Goal: Task Accomplishment & Management: Manage account settings

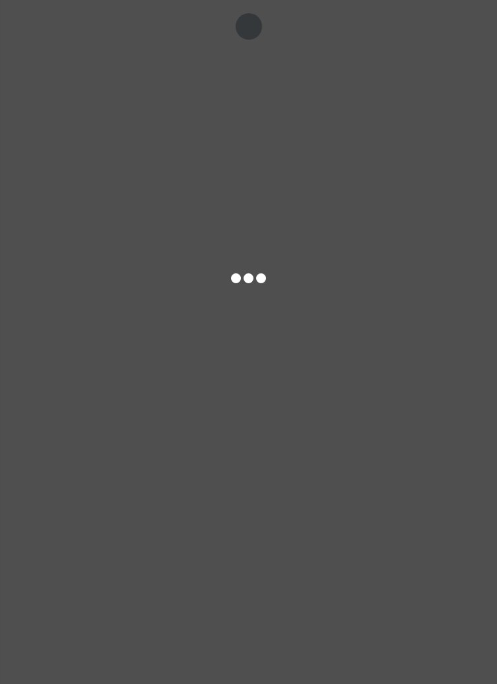
select select "ALL"
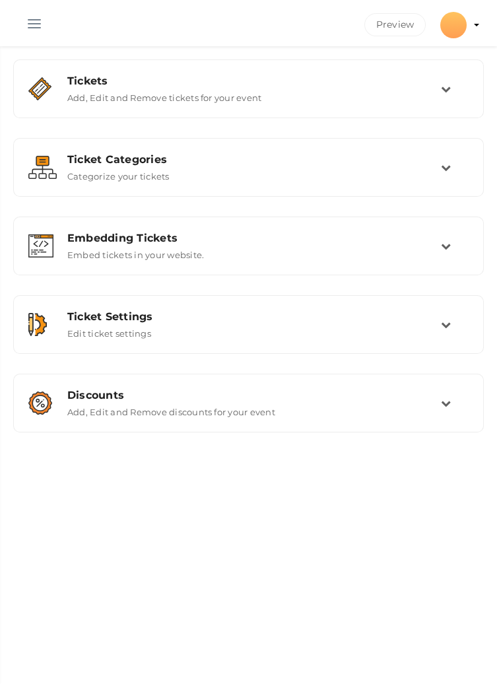
click at [32, 25] on button "button" at bounding box center [34, 21] width 34 height 34
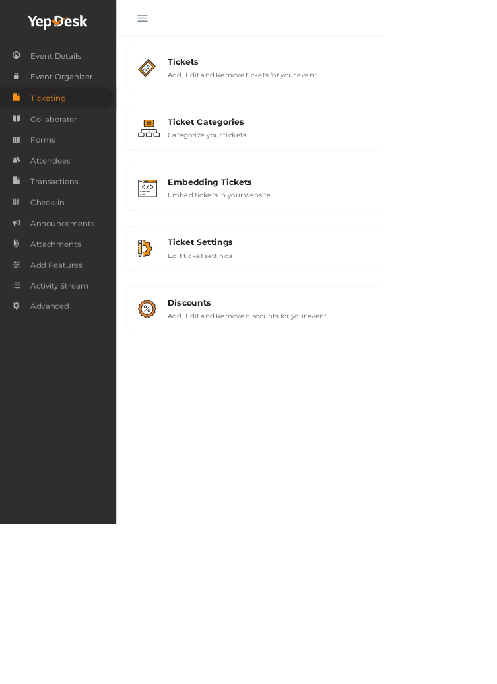
click at [496, 34] on html "Discover Events How it works Powerful Registration / Ticketing Start selling yo…" at bounding box center [248, 342] width 497 height 684
click at [175, 21] on button "button" at bounding box center [186, 21] width 34 height 34
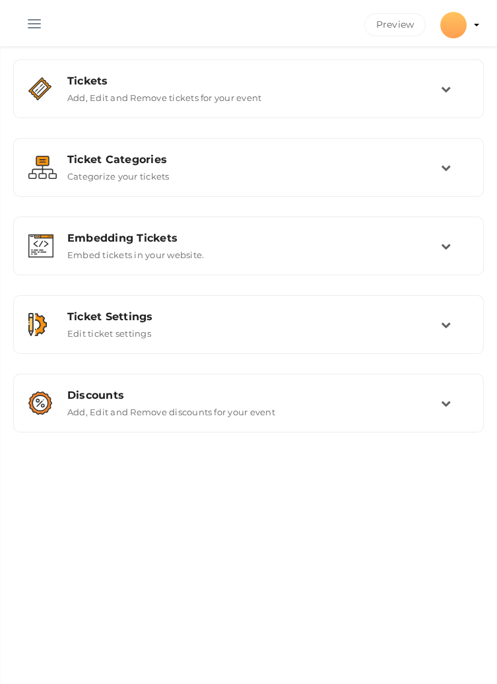
click at [456, 30] on div at bounding box center [453, 25] width 26 height 26
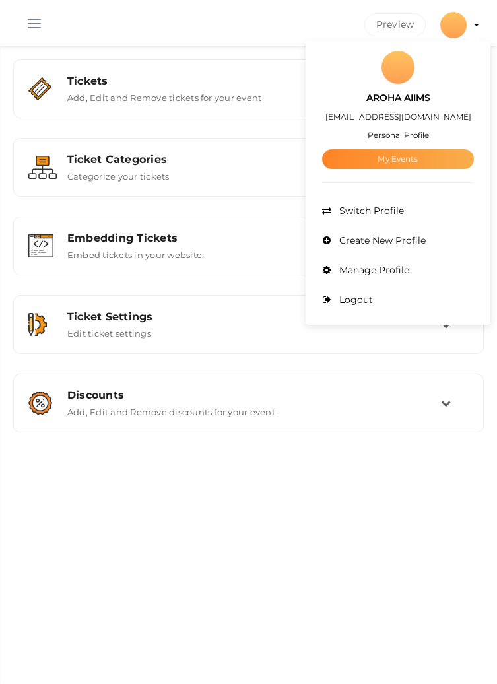
click at [368, 164] on link "My Events" at bounding box center [398, 159] width 152 height 20
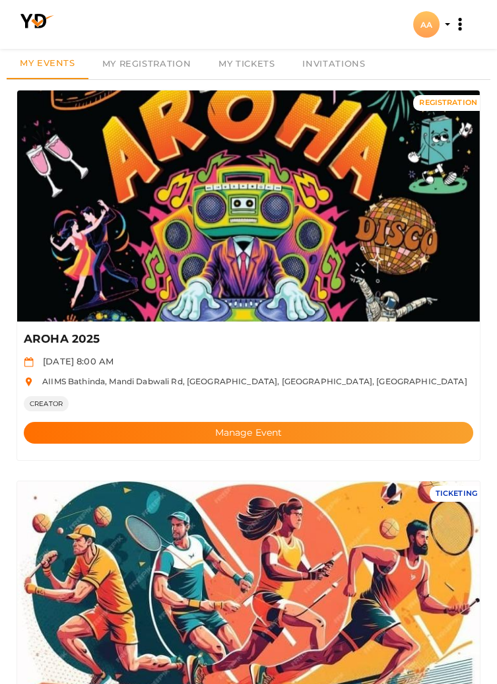
scroll to position [145, 0]
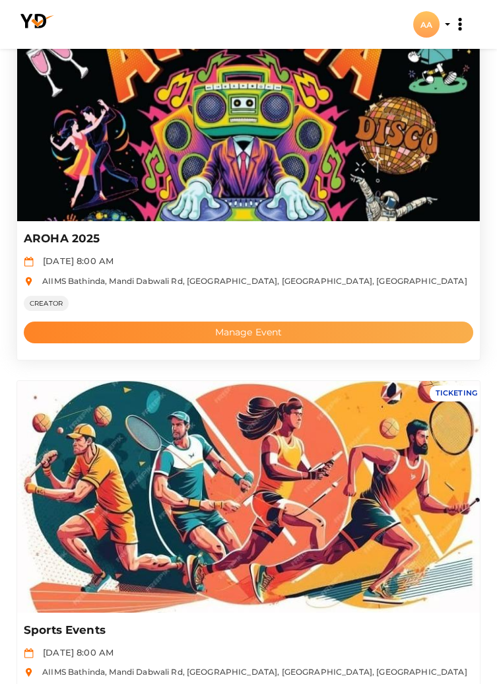
click at [327, 339] on button "Manage Event" at bounding box center [249, 332] width 450 height 22
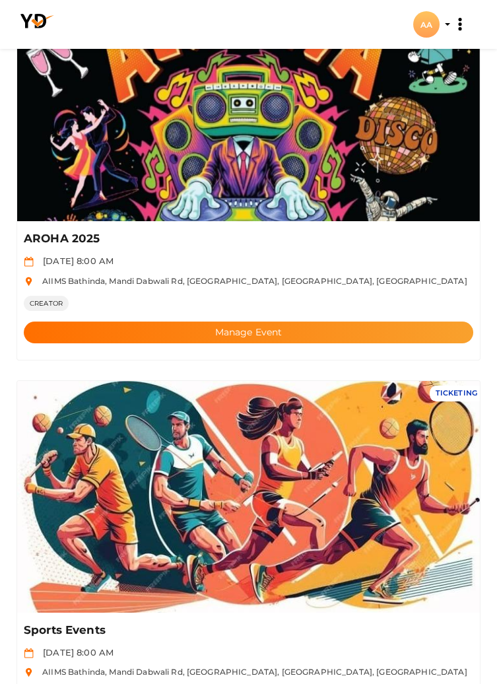
click at [437, 29] on div "AA" at bounding box center [426, 24] width 26 height 26
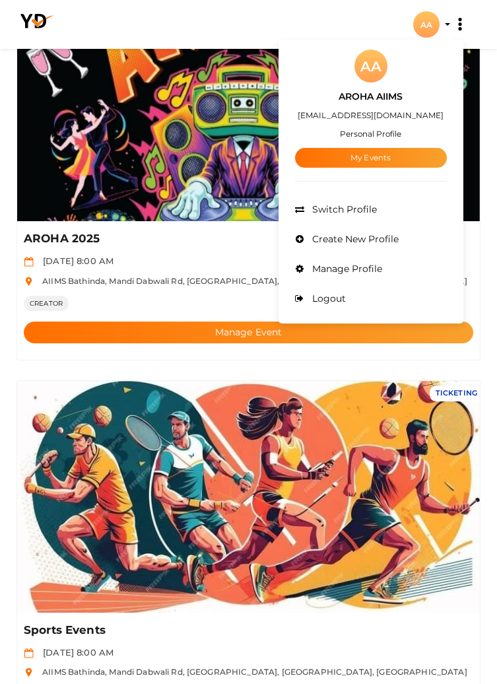
click at [374, 164] on link "My Events" at bounding box center [371, 158] width 152 height 20
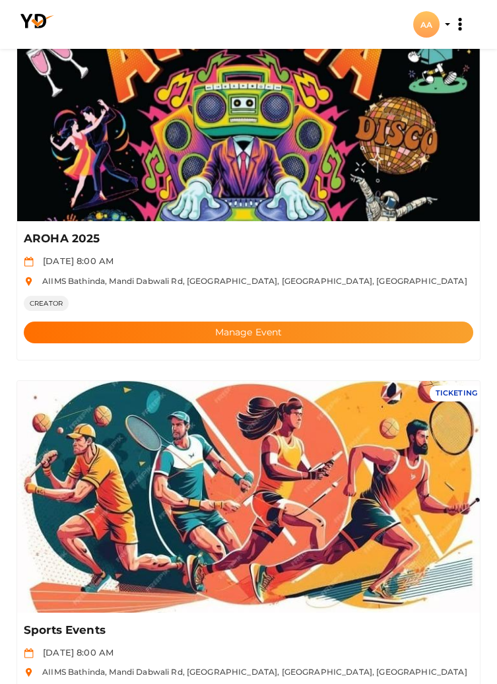
click at [430, 23] on div "AA" at bounding box center [426, 24] width 26 height 26
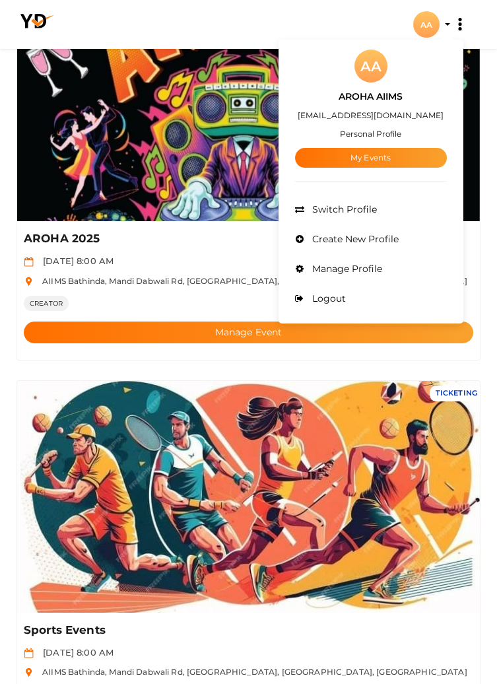
click at [285, 151] on div "AA AROHA AIIMS projectofcfm@gmail.com Personal Profile My Events Admin Switch P…" at bounding box center [371, 181] width 185 height 277
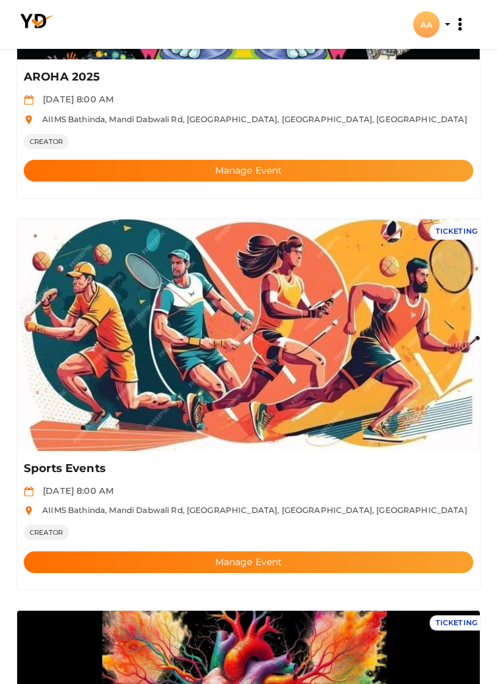
scroll to position [304, 0]
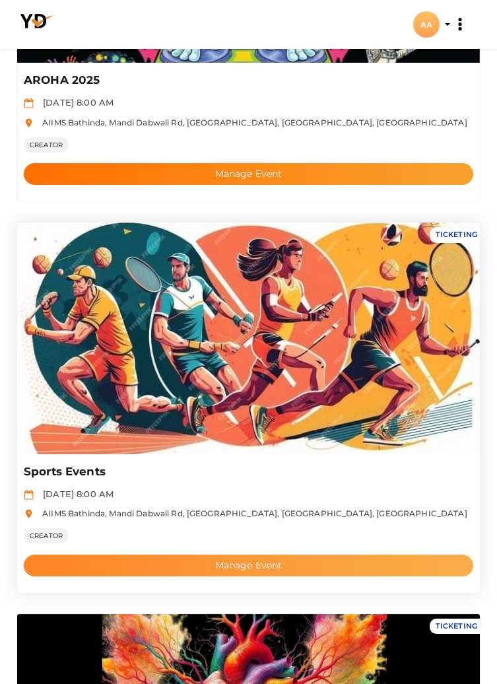
click at [285, 565] on button "Manage Event" at bounding box center [249, 565] width 450 height 22
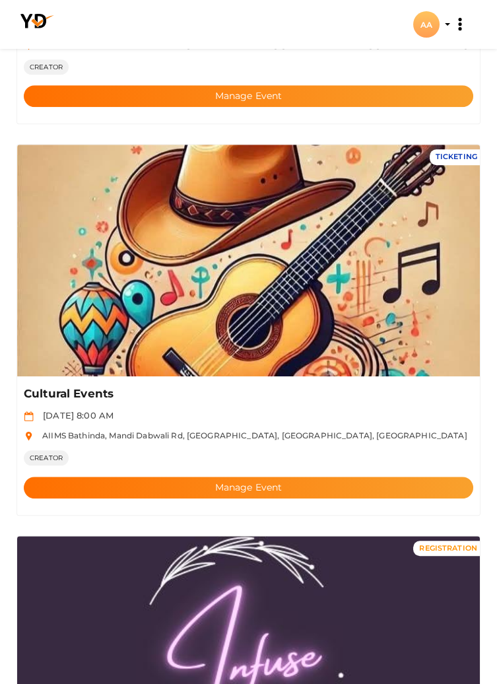
scroll to position [1970, 0]
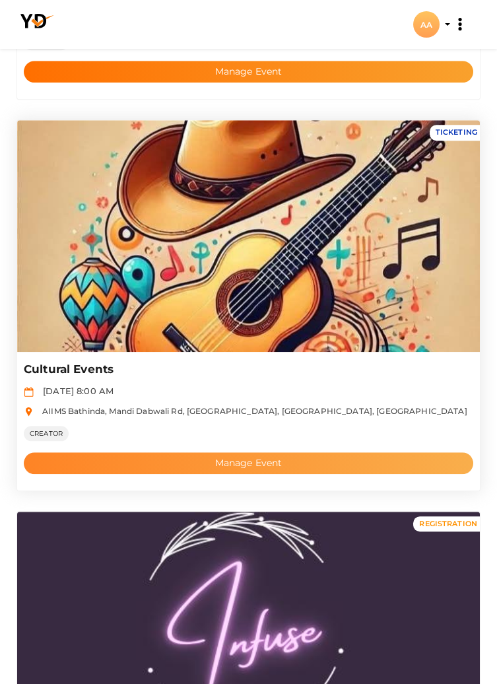
click at [341, 461] on button "Manage Event" at bounding box center [249, 463] width 450 height 22
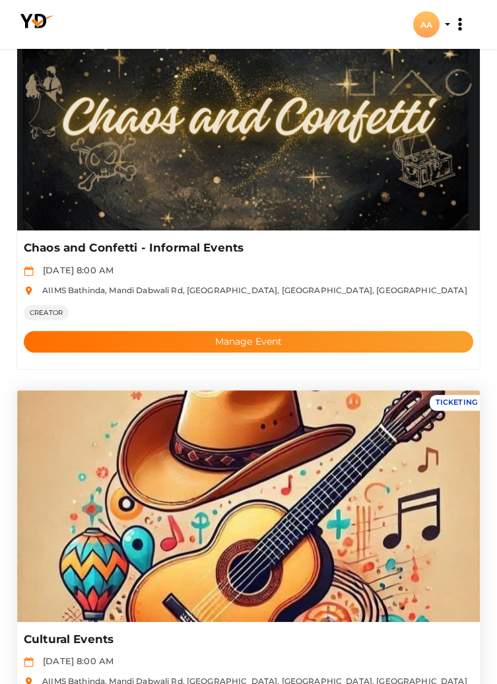
scroll to position [1699, 0]
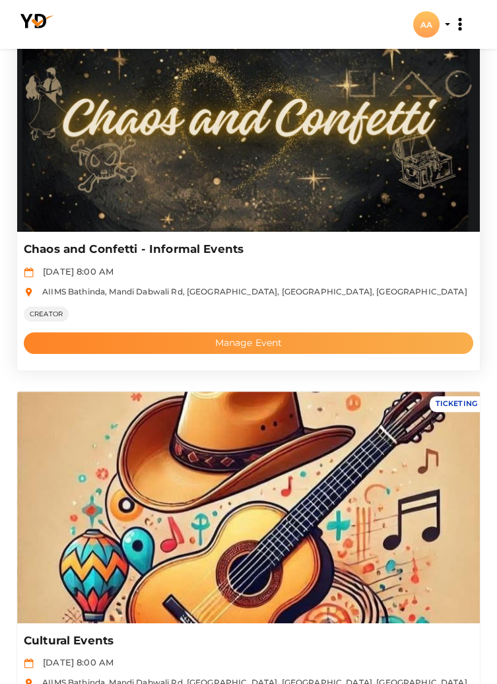
click at [283, 345] on button "Manage Event" at bounding box center [249, 343] width 450 height 22
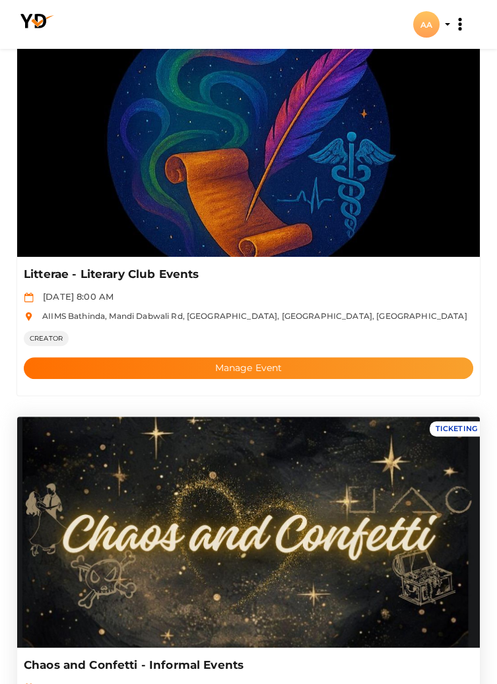
scroll to position [1286, 0]
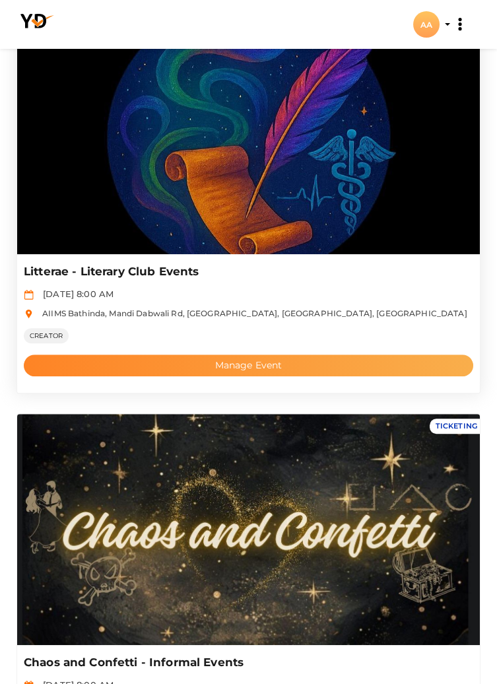
click at [178, 369] on button "Manage Event" at bounding box center [249, 365] width 450 height 22
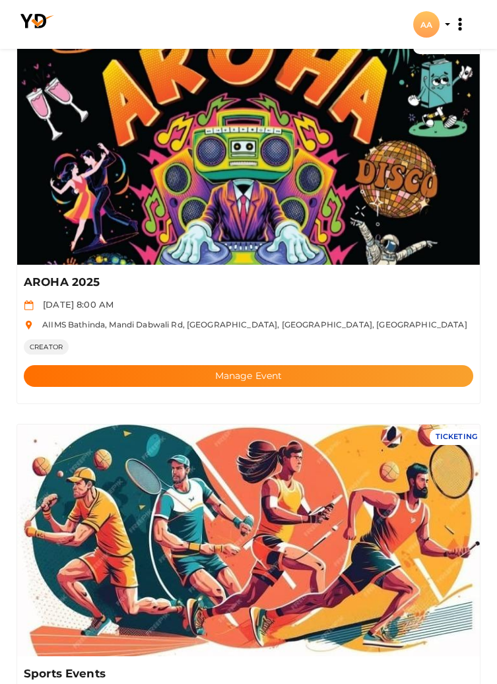
scroll to position [0, 0]
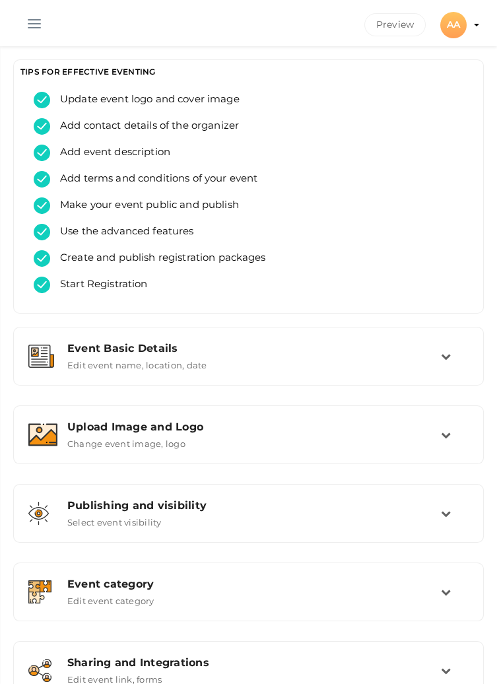
click at [30, 27] on button "button" at bounding box center [34, 21] width 34 height 34
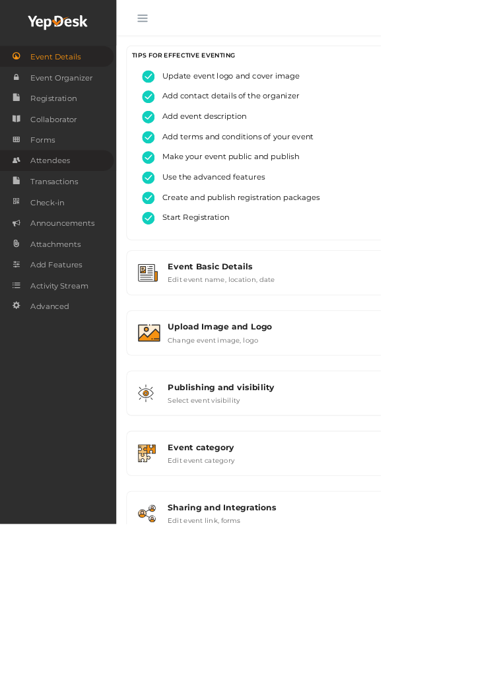
click at [98, 202] on link "Attendees" at bounding box center [74, 209] width 149 height 27
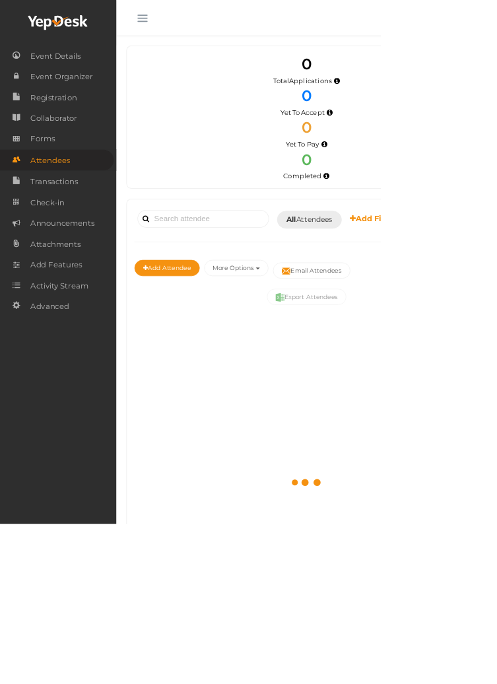
click at [187, 22] on button "button" at bounding box center [186, 21] width 34 height 34
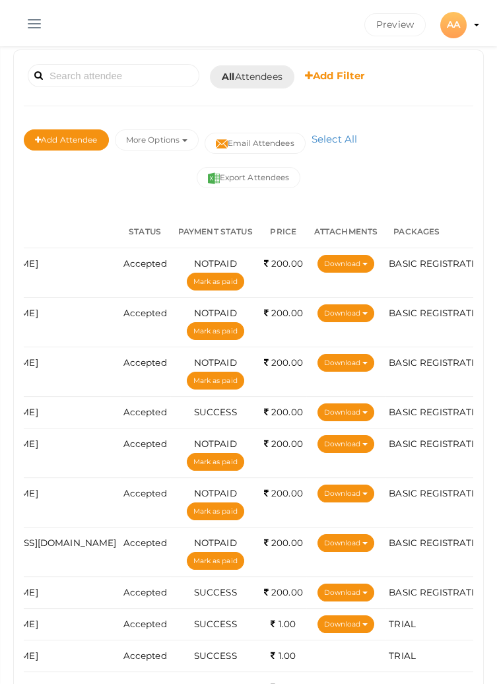
scroll to position [0, 438]
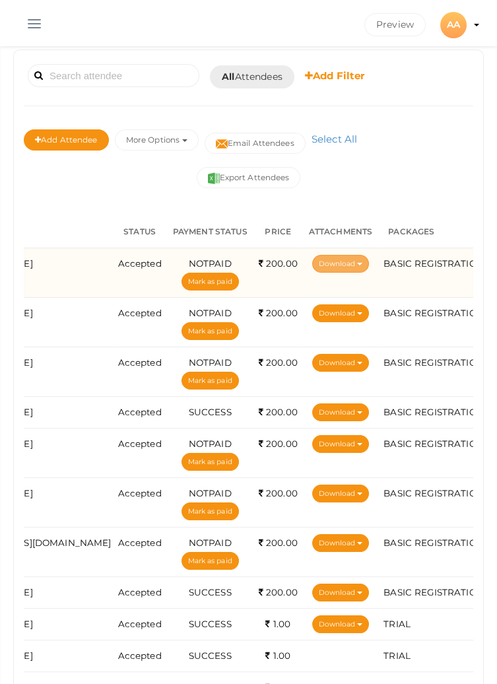
click at [312, 262] on button "Download" at bounding box center [340, 264] width 57 height 18
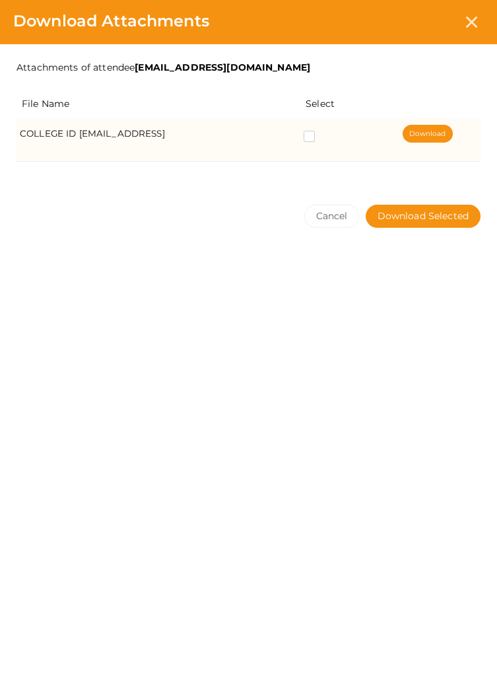
click at [320, 137] on label at bounding box center [312, 137] width 17 height 13
click at [290, 134] on CARD_kapilgupta3075\@gmail\ "checkbox" at bounding box center [290, 134] width 0 height 0
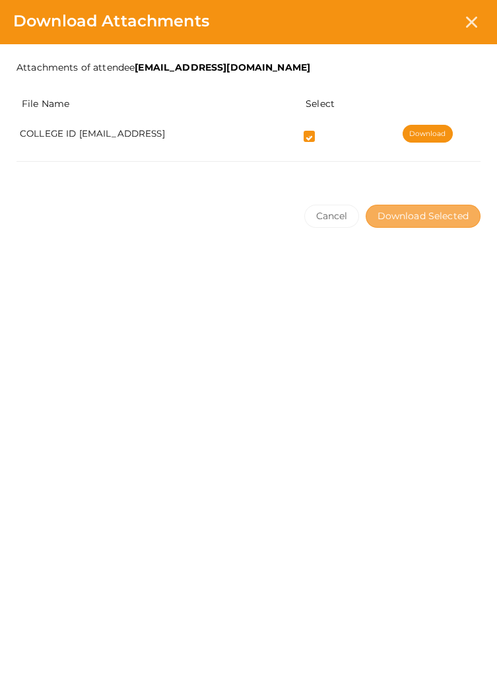
click at [420, 217] on button "Download Selected" at bounding box center [423, 216] width 115 height 23
click at [347, 24] on div "Download Attachments" at bounding box center [248, 22] width 497 height 44
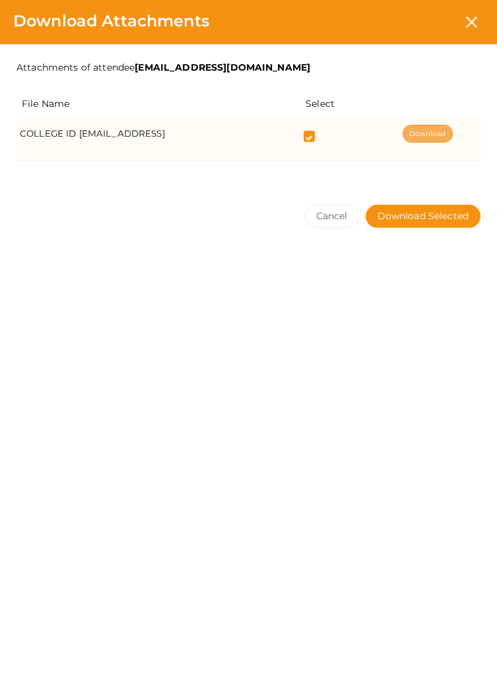
click at [444, 133] on link "Download" at bounding box center [428, 134] width 50 height 18
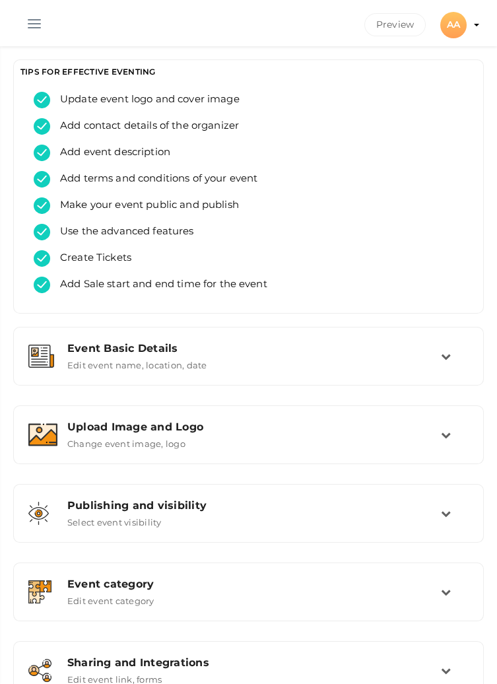
click at [37, 22] on button "button" at bounding box center [34, 21] width 34 height 34
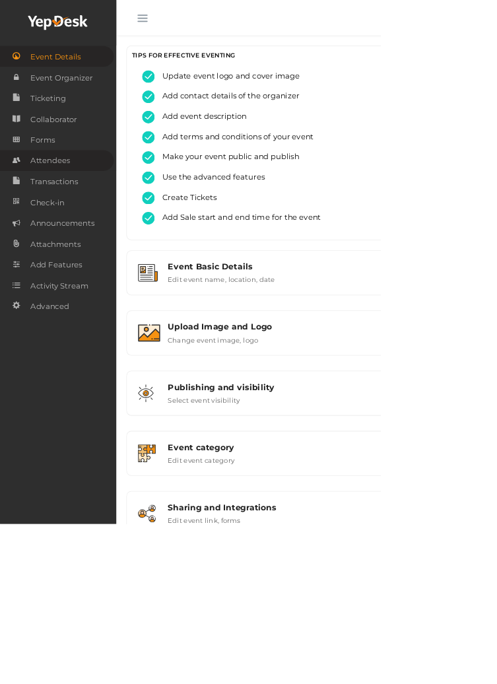
click at [65, 210] on span "Attendees" at bounding box center [65, 210] width 51 height 26
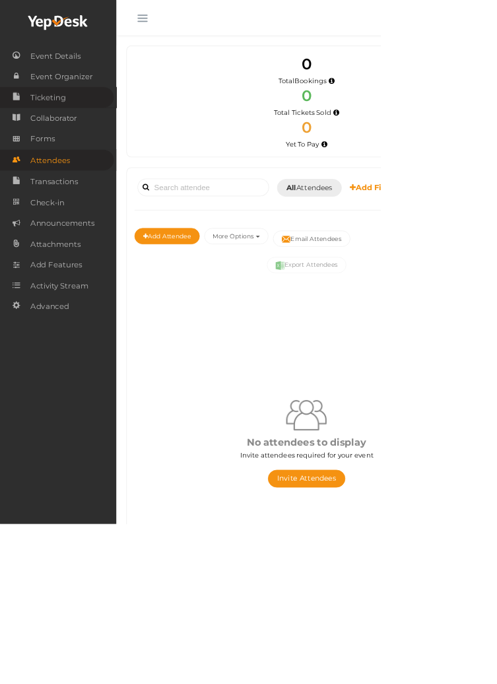
click at [51, 123] on span "Ticketing" at bounding box center [63, 127] width 46 height 26
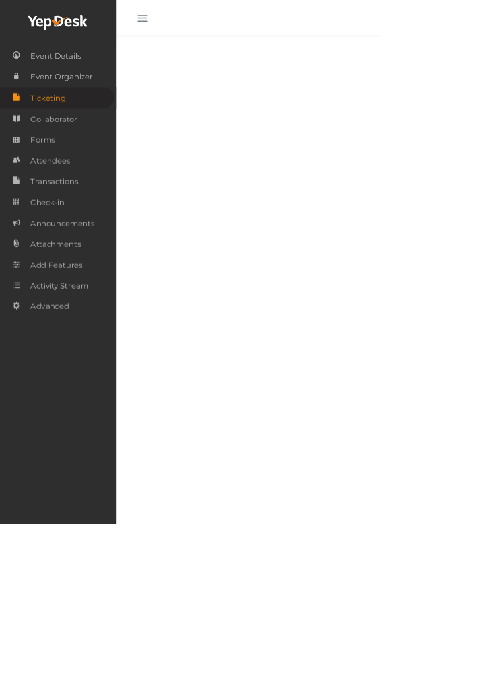
click at [178, 25] on button "button" at bounding box center [186, 21] width 34 height 34
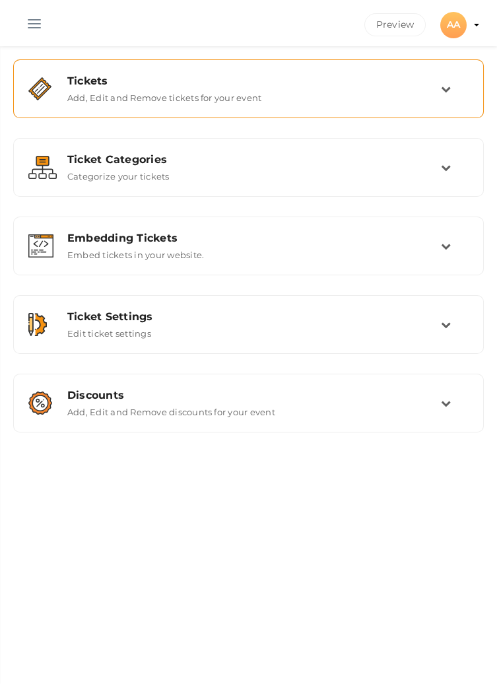
click at [441, 91] on icon at bounding box center [446, 89] width 10 height 10
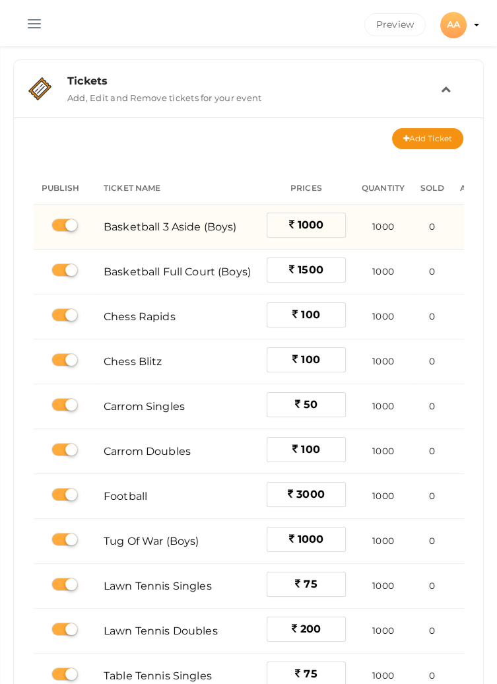
click at [53, 229] on label at bounding box center [64, 224] width 26 height 13
click at [53, 229] on input "checkbox" at bounding box center [55, 225] width 9 height 9
checkbox input "false"
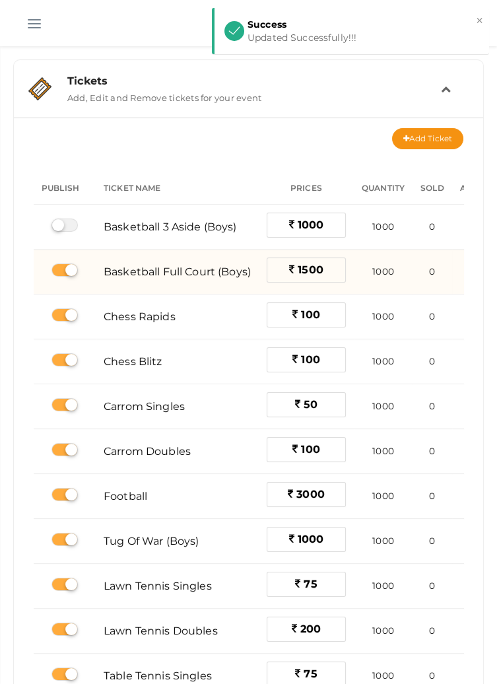
click at [65, 271] on label at bounding box center [64, 269] width 26 height 13
click at [60, 271] on input "checkbox" at bounding box center [55, 270] width 9 height 9
checkbox input "false"
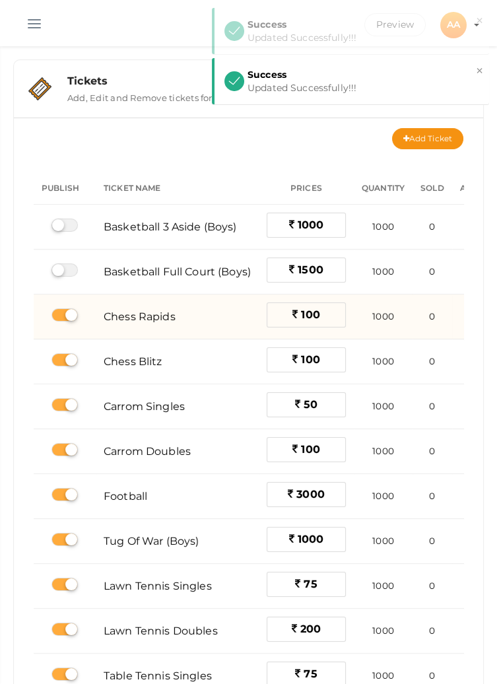
click at [63, 316] on label at bounding box center [64, 314] width 26 height 13
click at [60, 316] on input "checkbox" at bounding box center [55, 315] width 9 height 9
checkbox input "false"
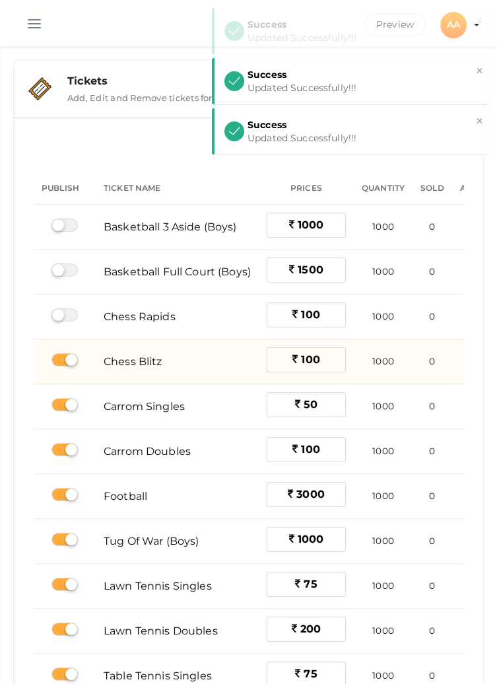
click at [63, 365] on label at bounding box center [64, 359] width 26 height 13
click at [60, 364] on input "checkbox" at bounding box center [55, 360] width 9 height 9
checkbox input "false"
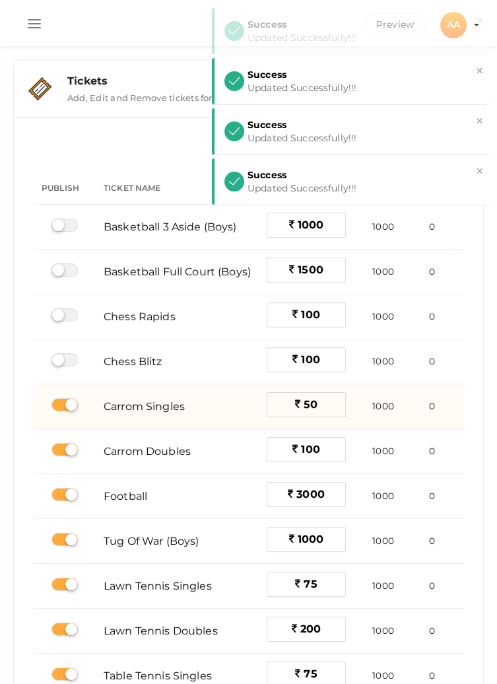
click at [60, 401] on label at bounding box center [64, 404] width 26 height 13
click at [60, 401] on input "checkbox" at bounding box center [55, 405] width 9 height 9
checkbox input "false"
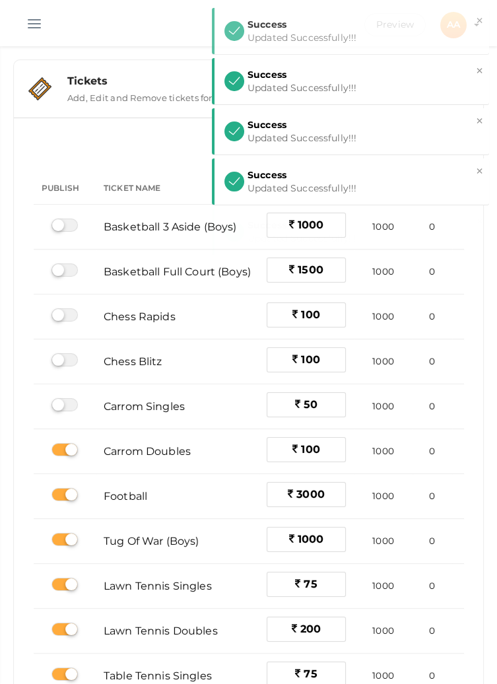
click at [69, 444] on label at bounding box center [64, 449] width 26 height 13
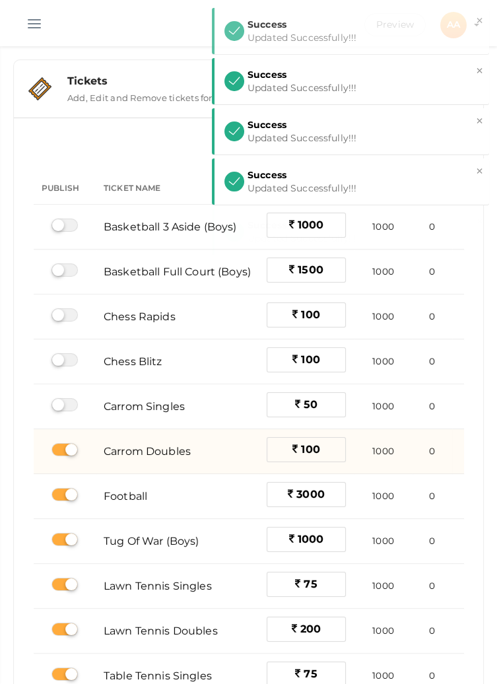
click at [60, 446] on input "checkbox" at bounding box center [55, 450] width 9 height 9
checkbox input "false"
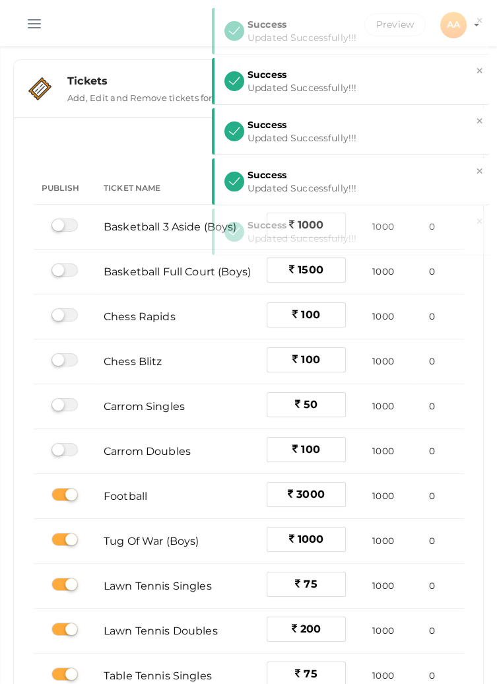
click at [70, 489] on label at bounding box center [64, 494] width 26 height 13
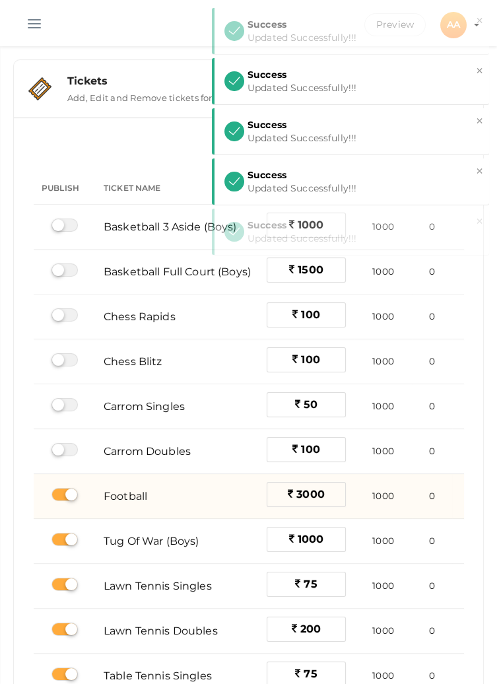
click at [60, 490] on input "checkbox" at bounding box center [55, 494] width 9 height 9
checkbox input "false"
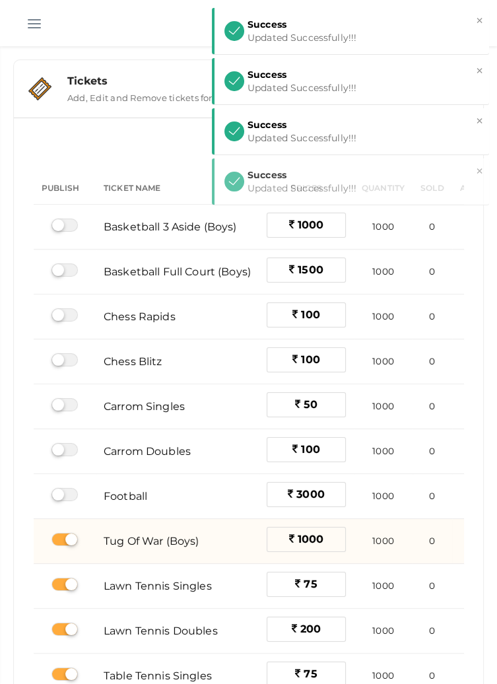
click at [59, 534] on label at bounding box center [64, 539] width 26 height 13
click at [59, 535] on input "checkbox" at bounding box center [55, 539] width 9 height 9
checkbox input "false"
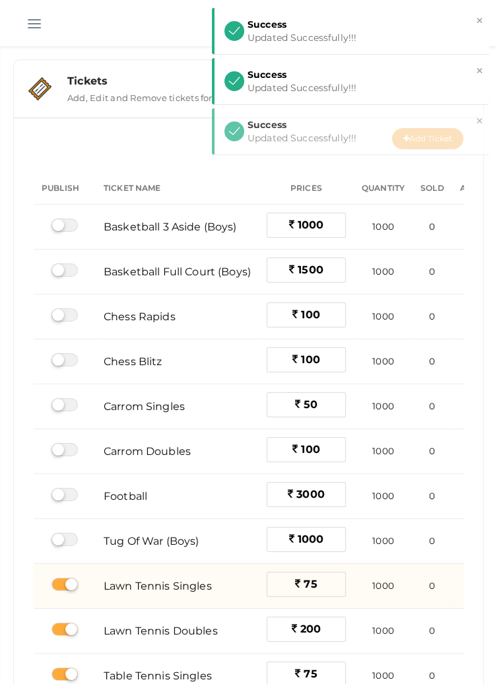
click at [71, 579] on label at bounding box center [64, 584] width 26 height 13
click at [60, 580] on input "checkbox" at bounding box center [55, 584] width 9 height 9
checkbox input "false"
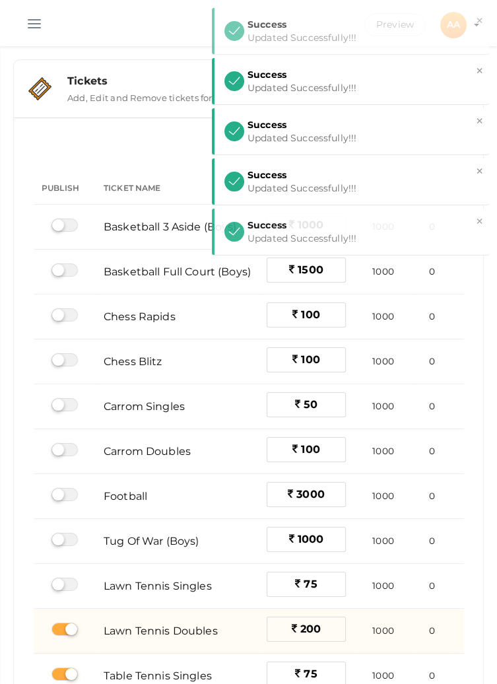
click at [68, 624] on label at bounding box center [64, 628] width 26 height 13
click at [60, 625] on input "checkbox" at bounding box center [55, 629] width 9 height 9
checkbox input "false"
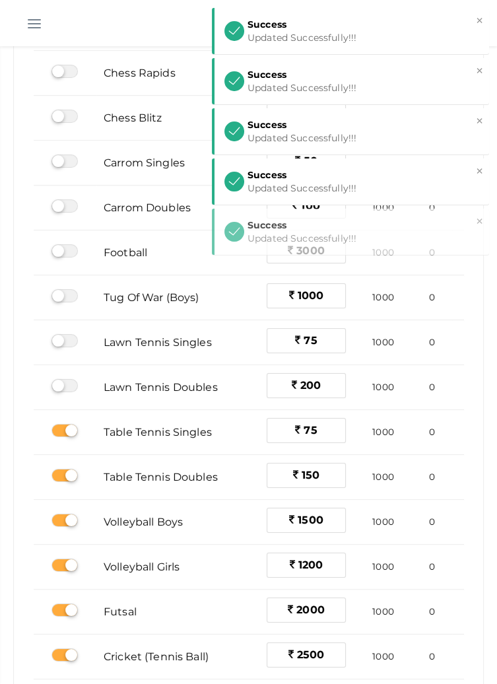
scroll to position [249, 0]
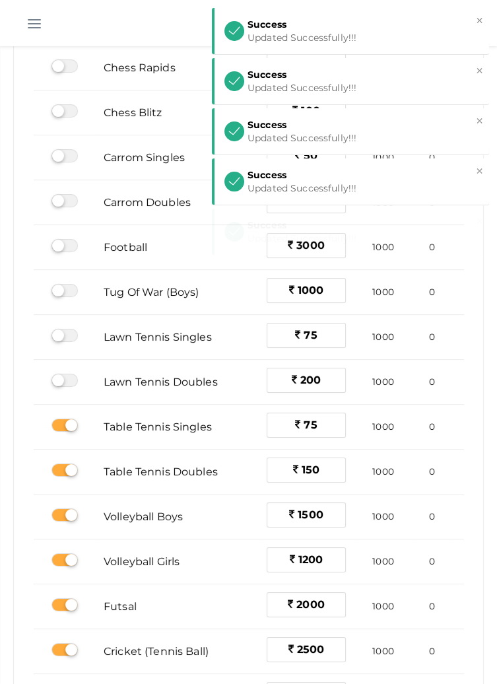
click at [63, 420] on label at bounding box center [64, 425] width 26 height 13
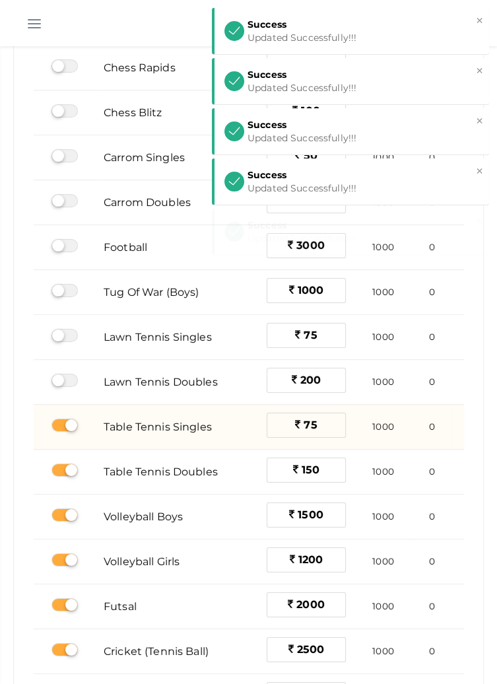
click at [60, 421] on input "checkbox" at bounding box center [55, 425] width 9 height 9
checkbox input "false"
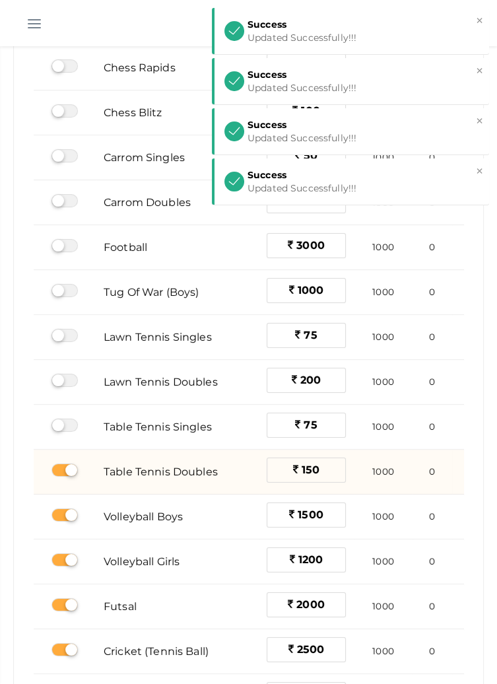
click at [62, 465] on label at bounding box center [64, 469] width 26 height 13
click at [60, 466] on input "checkbox" at bounding box center [55, 470] width 9 height 9
checkbox input "false"
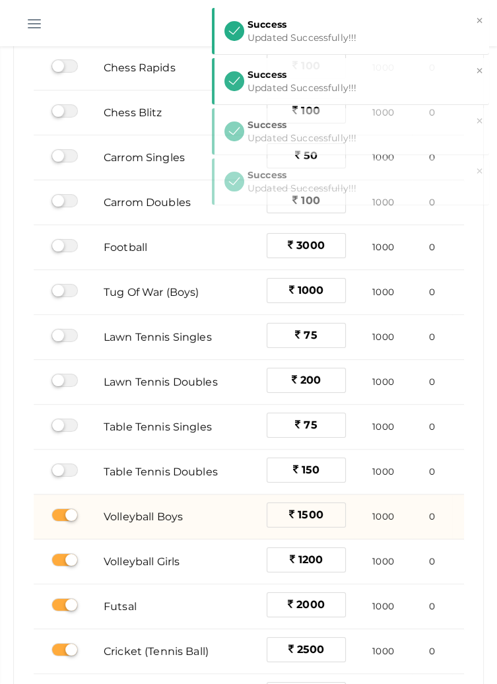
click at [59, 510] on label at bounding box center [64, 514] width 26 height 13
click at [59, 511] on input "checkbox" at bounding box center [55, 515] width 9 height 9
checkbox input "false"
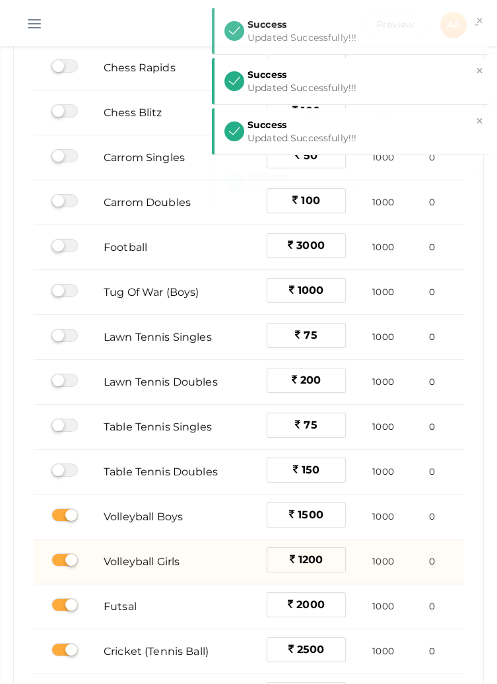
click at [61, 553] on label at bounding box center [64, 559] width 26 height 13
click at [60, 556] on input "checkbox" at bounding box center [55, 560] width 9 height 9
checkbox input "false"
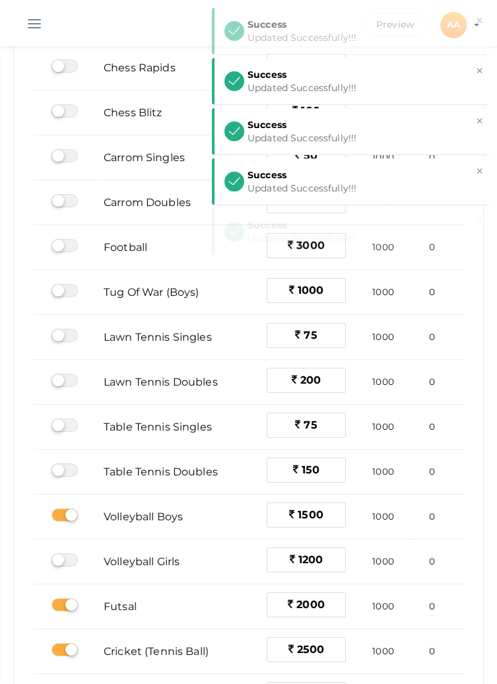
click at [67, 599] on label at bounding box center [64, 604] width 26 height 13
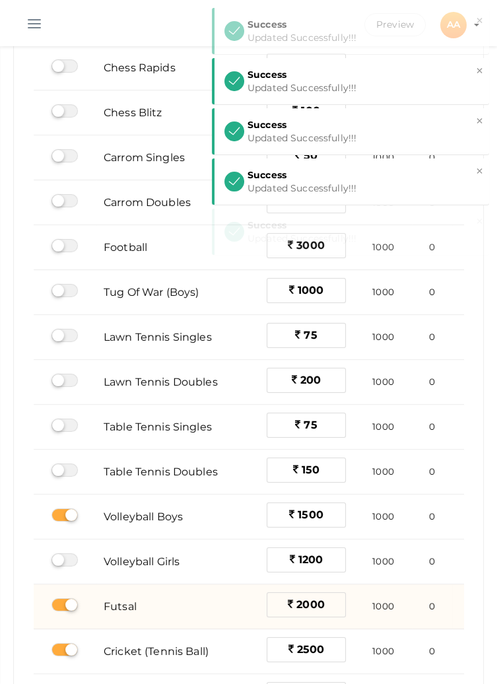
click at [60, 601] on input "checkbox" at bounding box center [55, 605] width 9 height 9
checkbox input "false"
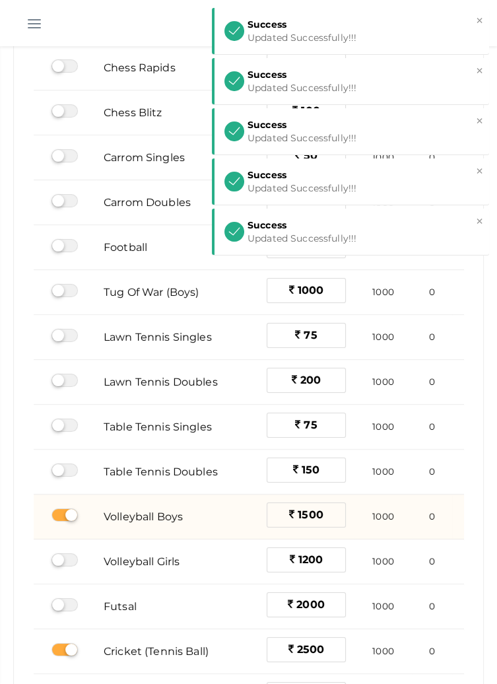
click at [61, 509] on label at bounding box center [64, 514] width 26 height 13
click at [60, 511] on input "checkbox" at bounding box center [55, 515] width 9 height 9
checkbox input "false"
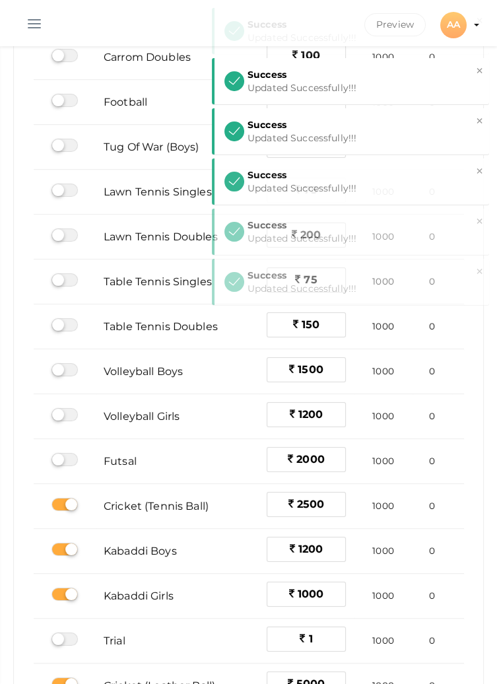
scroll to position [403, 0]
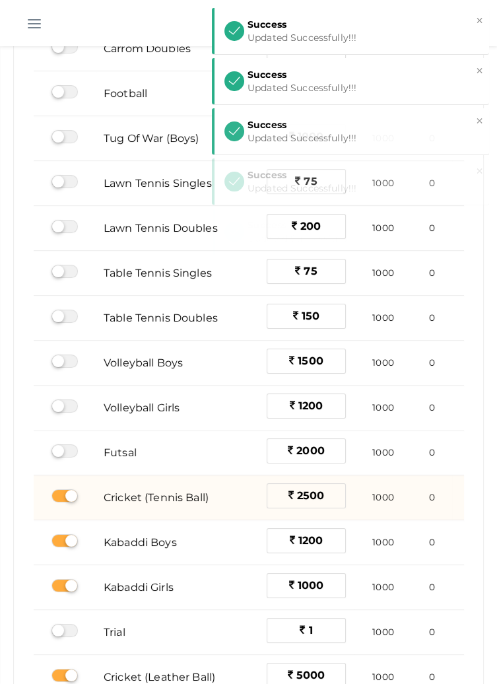
click at [55, 496] on label at bounding box center [64, 495] width 26 height 13
click at [55, 496] on input "checkbox" at bounding box center [55, 496] width 9 height 9
checkbox input "false"
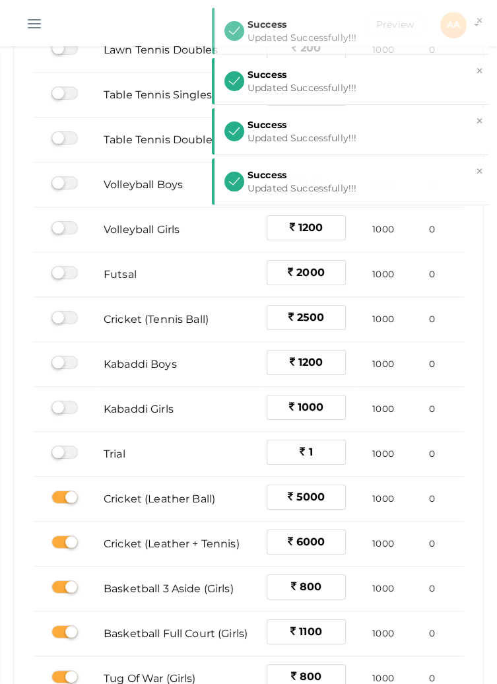
scroll to position [580, 0]
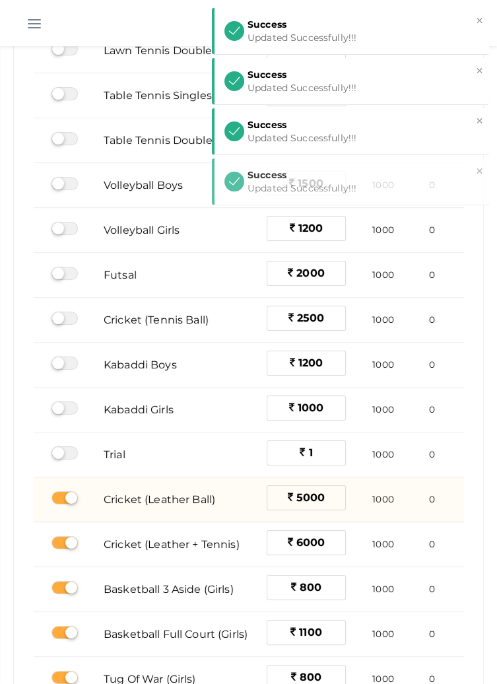
click at [65, 495] on label at bounding box center [64, 497] width 26 height 13
click at [60, 495] on input "checkbox" at bounding box center [55, 498] width 9 height 9
checkbox input "false"
click at [67, 536] on label at bounding box center [64, 542] width 26 height 13
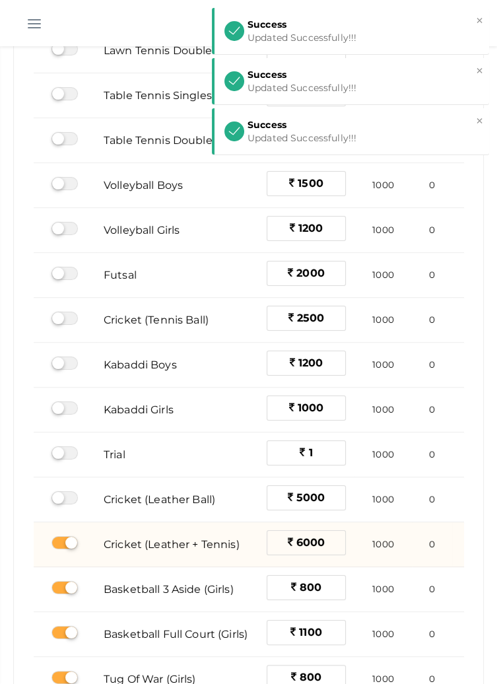
click at [60, 539] on input "checkbox" at bounding box center [55, 543] width 9 height 9
checkbox input "false"
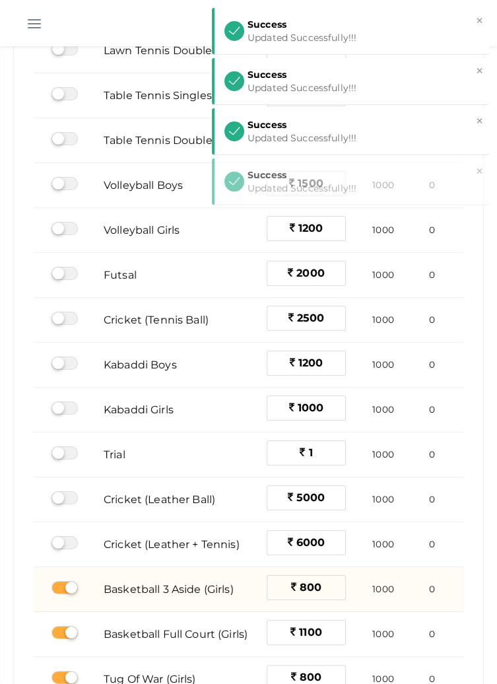
click at [61, 588] on label at bounding box center [64, 587] width 26 height 13
click at [60, 588] on input "checkbox" at bounding box center [55, 588] width 9 height 9
checkbox input "false"
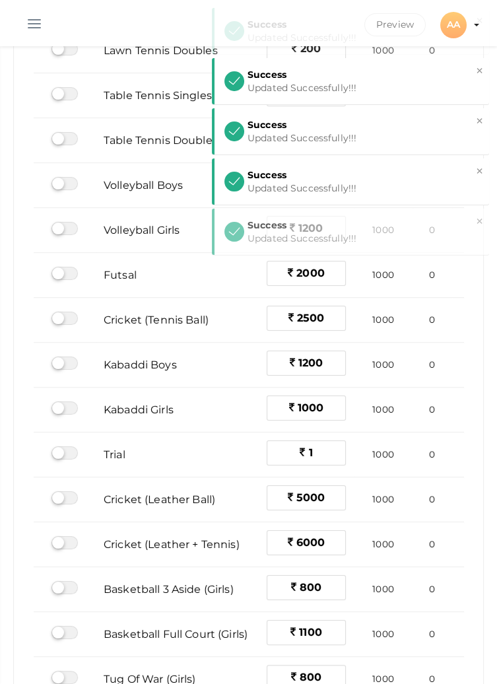
checkbox input "false"
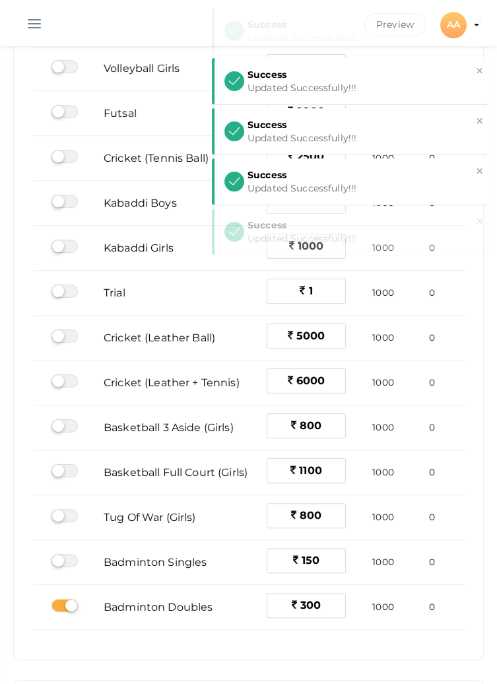
scroll to position [820, 0]
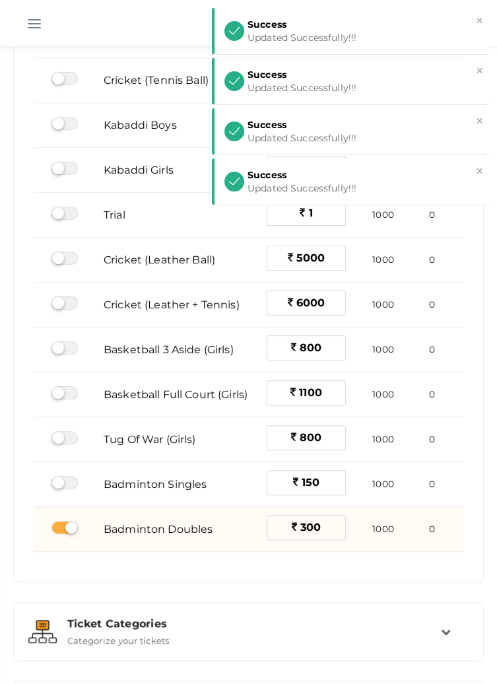
click at [63, 525] on label at bounding box center [64, 527] width 26 height 13
click at [60, 525] on input "checkbox" at bounding box center [55, 527] width 9 height 9
checkbox input "false"
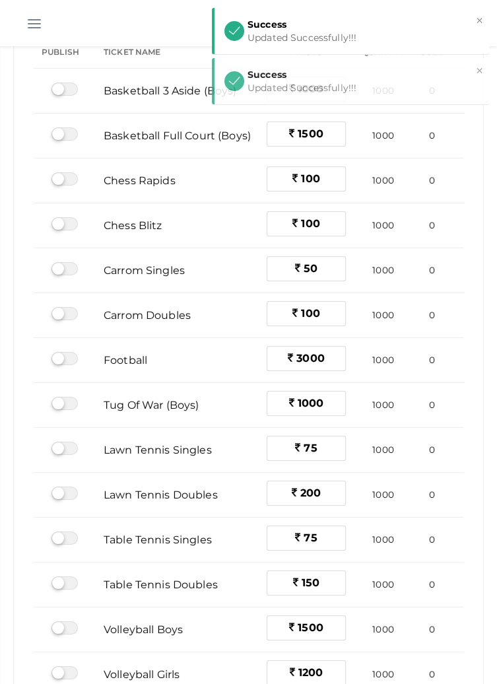
scroll to position [0, 0]
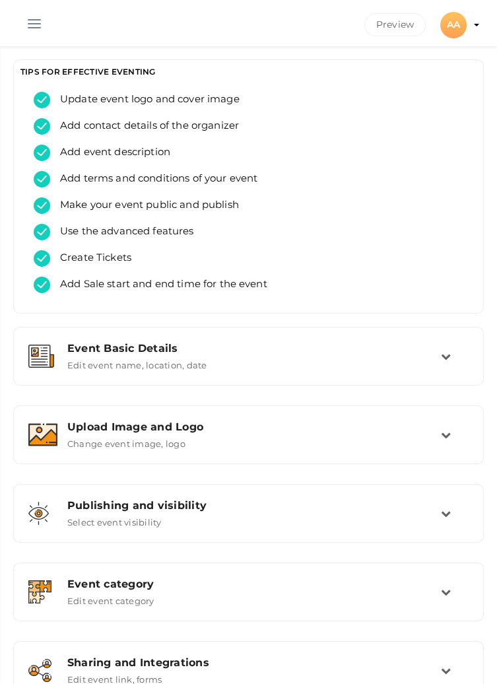
click at [28, 24] on button "button" at bounding box center [34, 21] width 34 height 34
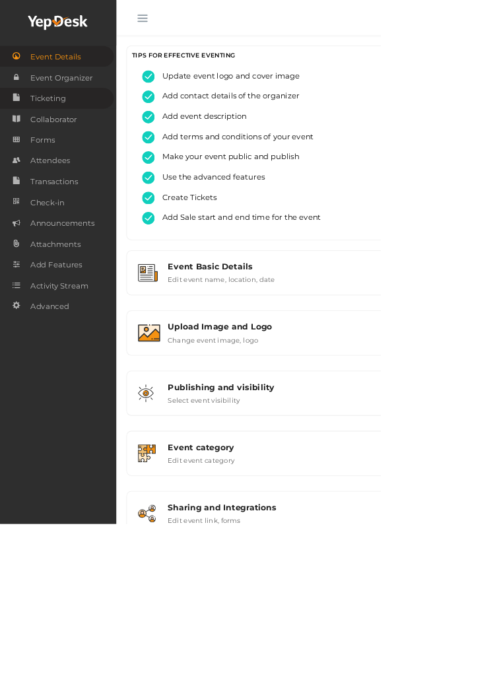
click at [75, 125] on span "Ticketing" at bounding box center [63, 129] width 46 height 26
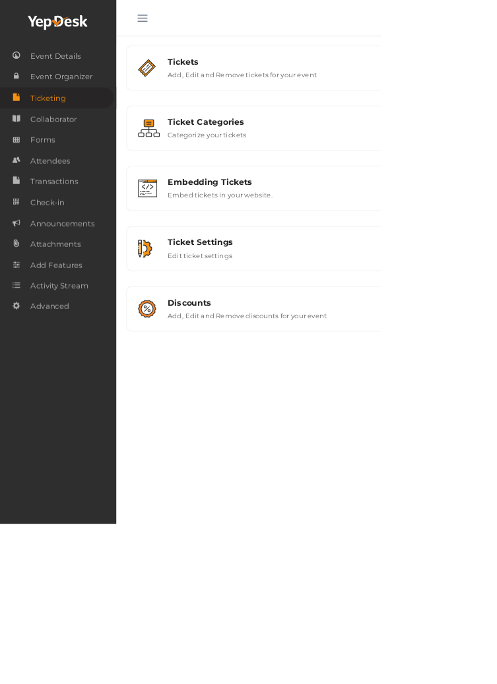
click at [177, 20] on button "button" at bounding box center [186, 21] width 34 height 34
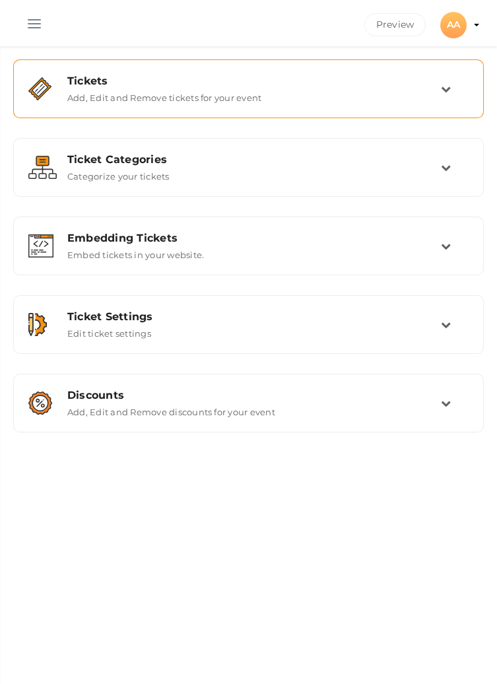
click at [443, 84] on icon at bounding box center [446, 89] width 10 height 10
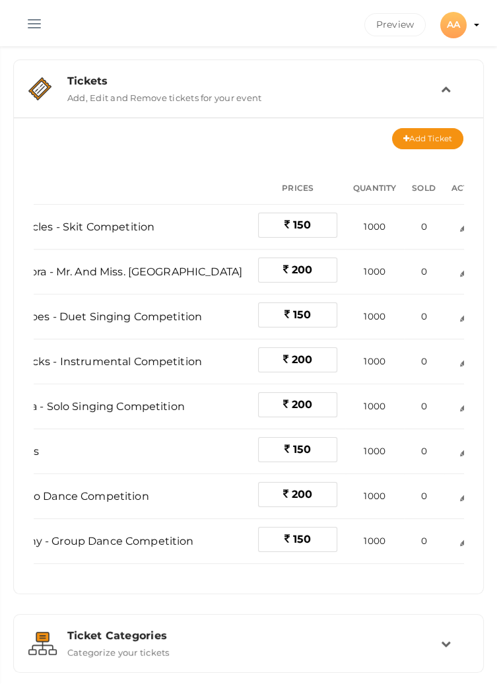
scroll to position [0, 152]
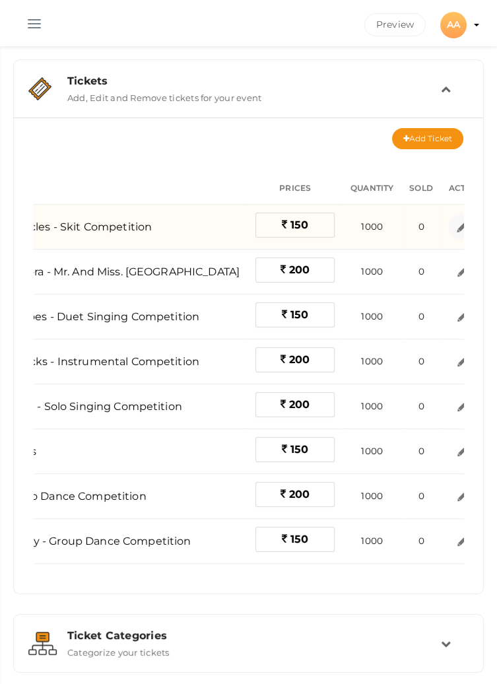
click at [455, 224] on img at bounding box center [462, 226] width 15 height 15
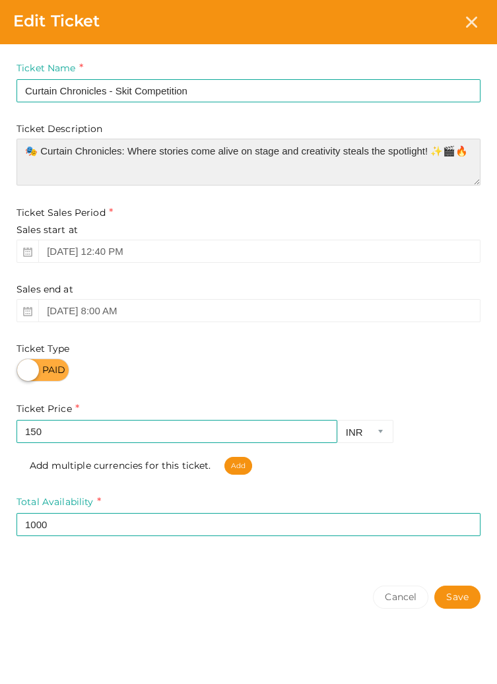
click at [196, 170] on textarea "🎭 Curtain Chronicles: Where stories come alive on stage and creativity steals t…" at bounding box center [249, 162] width 464 height 47
click at [469, 152] on textarea "🎭 Curtain Chronicles: Where stories come alive on stage and creativity steals t…" at bounding box center [249, 162] width 464 height 47
click at [92, 174] on textarea "🎭 Curtain Chronicles: Where stories come alive on stage and creativity steals t…" at bounding box center [249, 162] width 464 height 47
click at [100, 172] on textarea "🎭 Curtain Chronicles: Where stories come alive on stage and creativity steals t…" at bounding box center [249, 162] width 464 height 47
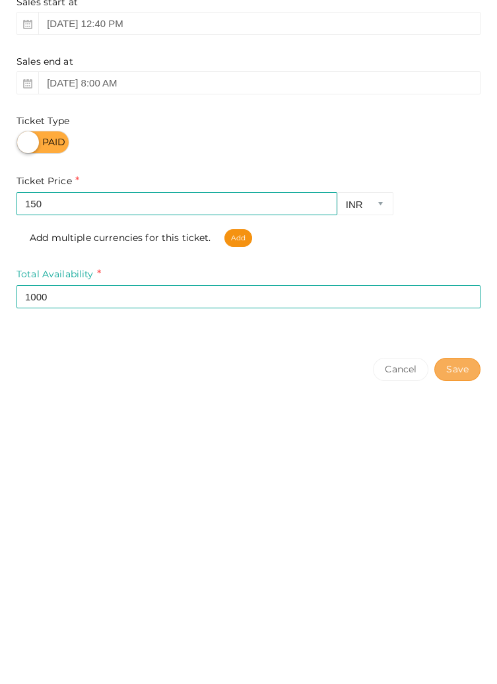
type textarea "🎭 Curtain Chronicles: Where stories come alive on stage and creativity steals t…"
click at [452, 602] on button "Save" at bounding box center [457, 597] width 46 height 23
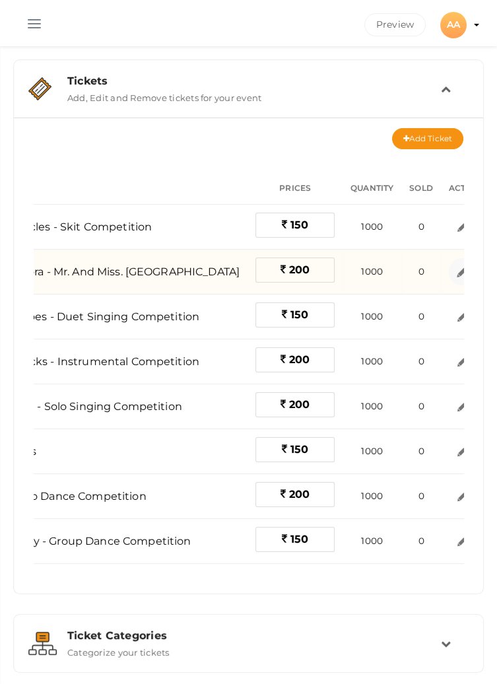
click at [455, 272] on img at bounding box center [462, 271] width 15 height 15
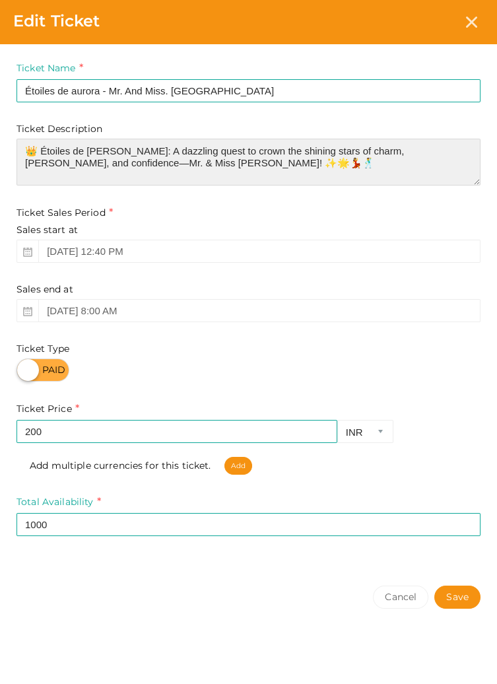
click at [174, 165] on textarea "👑 Étoiles de [PERSON_NAME]: A dazzling quest to crown the shining stars of char…" at bounding box center [249, 162] width 464 height 47
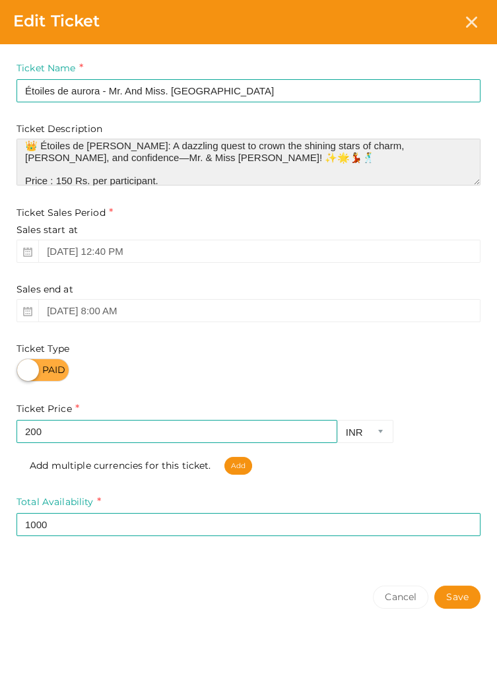
click at [69, 177] on textarea "👑 Étoiles de [PERSON_NAME]: A dazzling quest to crown the shining stars of char…" at bounding box center [249, 162] width 464 height 47
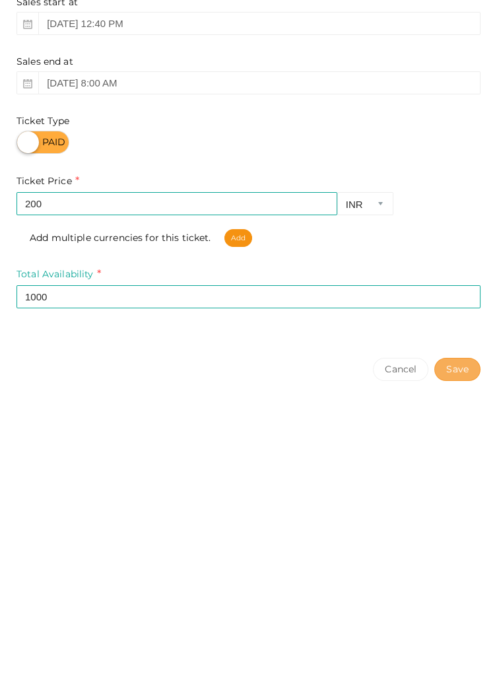
type textarea "👑 Étoiles de [PERSON_NAME]: A dazzling quest to crown the shining stars of char…"
click at [452, 601] on button "Save" at bounding box center [457, 597] width 46 height 23
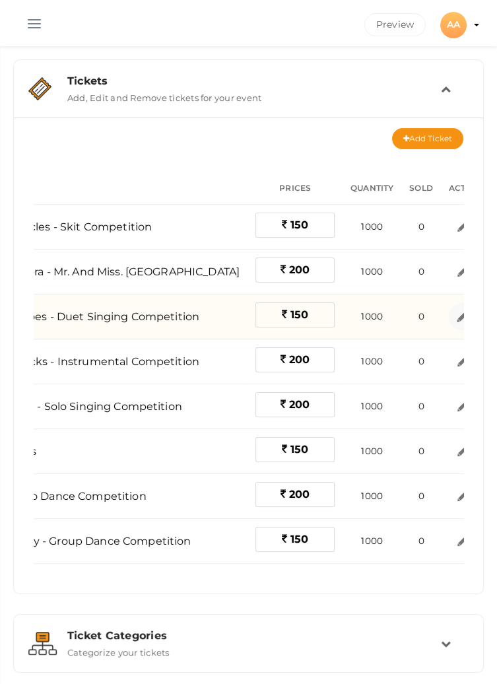
click at [455, 322] on img at bounding box center [462, 316] width 15 height 15
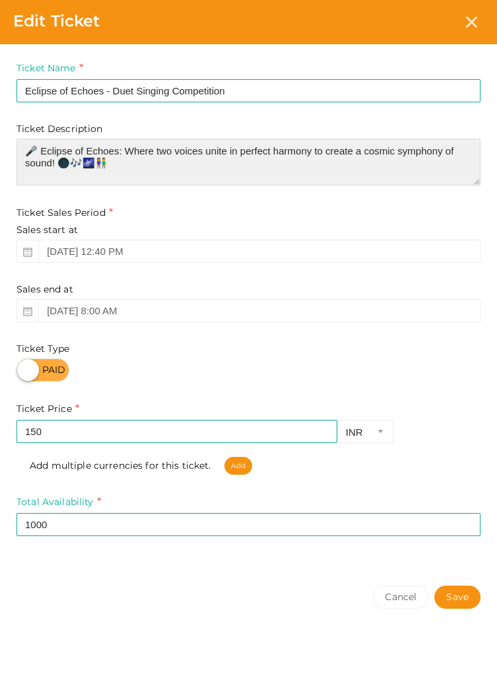
click at [130, 166] on textarea "🎤 Eclipse of Echoes: Where two voices unite in perfect harmony to create a cosm…" at bounding box center [249, 162] width 464 height 47
paste textarea "Price : 150 Rs. per participant."
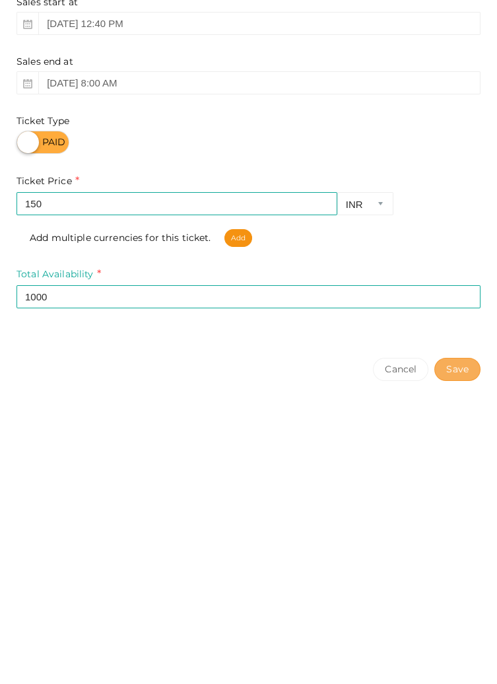
type textarea "🎤 Eclipse of Echoes: Where two voices unite in perfect harmony to create a cosm…"
click at [454, 599] on button "Save" at bounding box center [457, 597] width 46 height 23
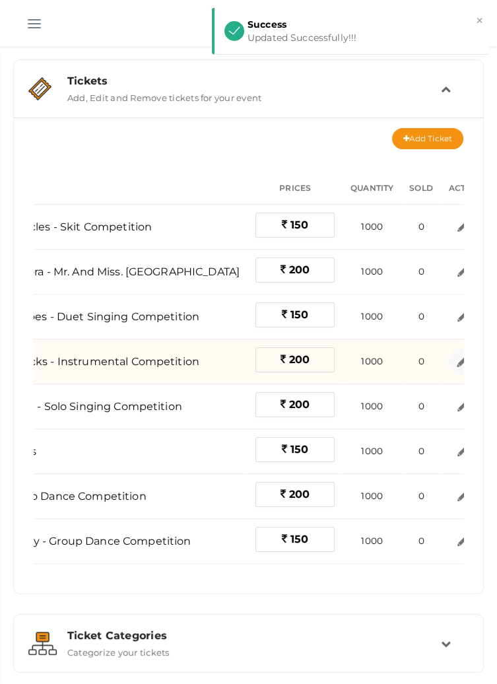
click at [455, 363] on img at bounding box center [462, 361] width 15 height 15
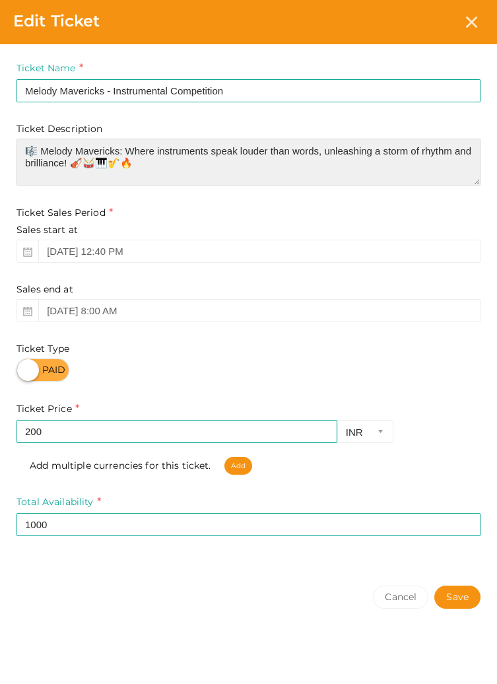
click at [152, 162] on textarea "🎼 Melody Mavericks: Where instruments speak louder than words, unleashing a sto…" at bounding box center [249, 162] width 464 height 47
paste textarea "Price : 150 Rs. per participant."
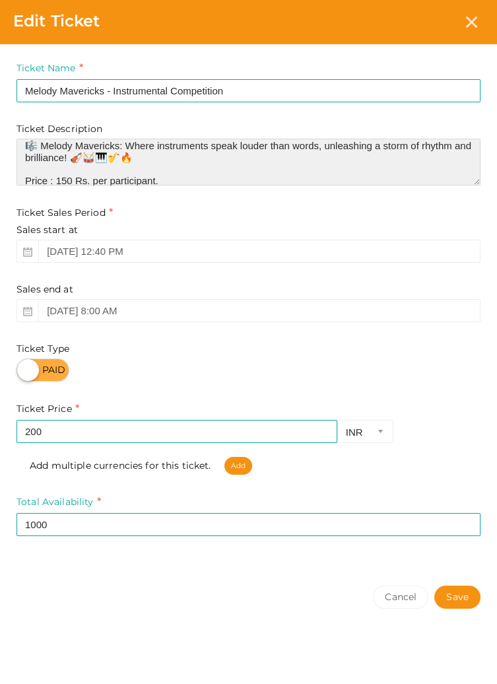
click at [74, 180] on textarea "🎼 Melody Mavericks: Where instruments speak louder than words, unleashing a sto…" at bounding box center [249, 162] width 464 height 47
click at [64, 179] on textarea "🎼 Melody Mavericks: Where instruments speak louder than words, unleashing a sto…" at bounding box center [249, 162] width 464 height 47
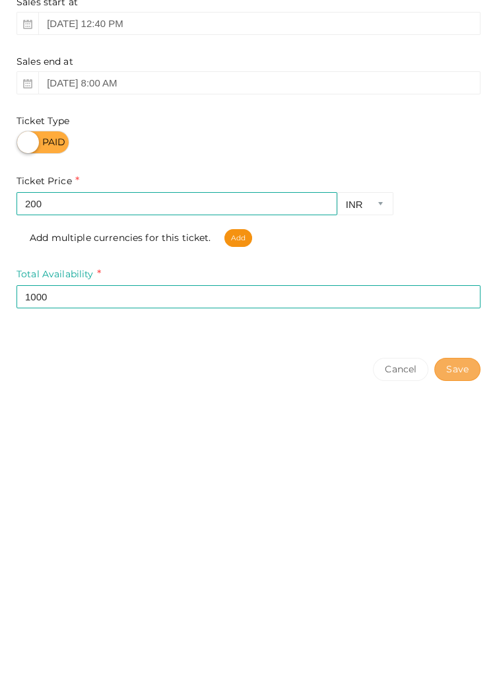
type textarea "🎼 Melody Mavericks: Where instruments speak louder than words, unleashing a sto…"
click at [456, 597] on button "Save" at bounding box center [457, 597] width 46 height 23
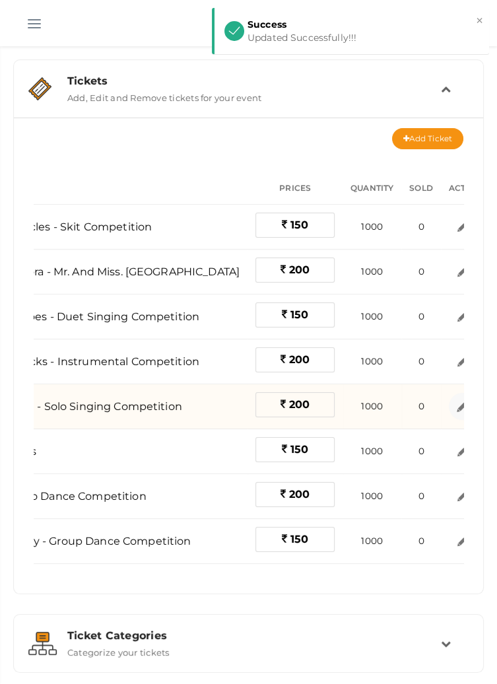
click at [455, 405] on img at bounding box center [462, 406] width 15 height 15
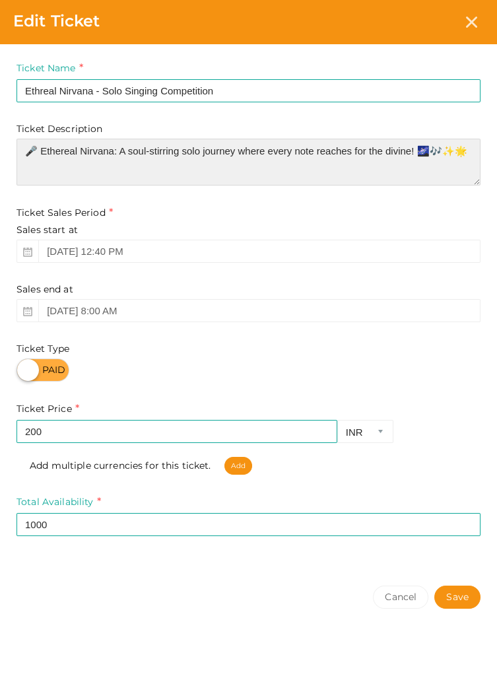
click at [447, 153] on textarea "🎤 Ethereal Nirvana: A soul-stirring solo journey where every note reaches for t…" at bounding box center [249, 162] width 464 height 47
click at [465, 152] on textarea "🎤 Ethereal Nirvana: A soul-stirring solo journey where every note reaches for t…" at bounding box center [249, 162] width 464 height 47
paste textarea "Price : 150 Rs. per participant."
click at [65, 173] on textarea "🎤 Ethereal Nirvana: A soul-stirring solo journey where every note reaches for t…" at bounding box center [249, 162] width 464 height 47
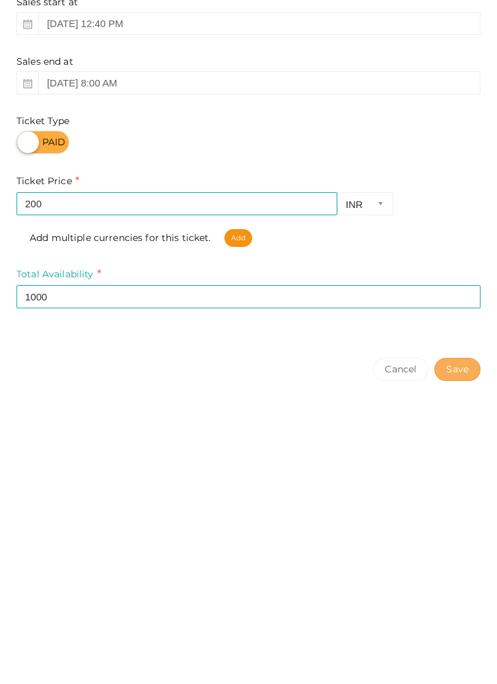
type textarea "🎤 Ethereal Nirvana: A soul-stirring solo journey where every note reaches for t…"
click at [452, 605] on button "Save" at bounding box center [457, 597] width 46 height 23
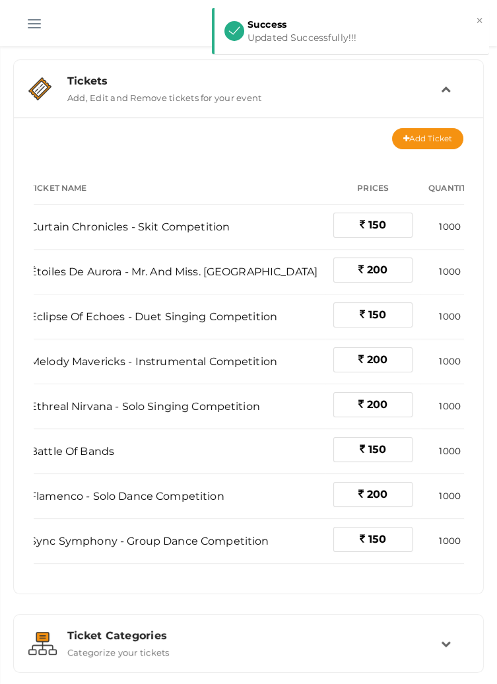
scroll to position [0, 152]
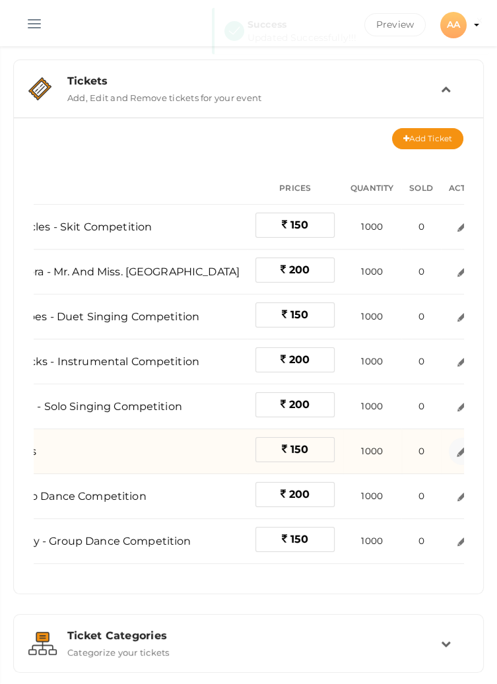
click at [449, 455] on link at bounding box center [462, 451] width 27 height 27
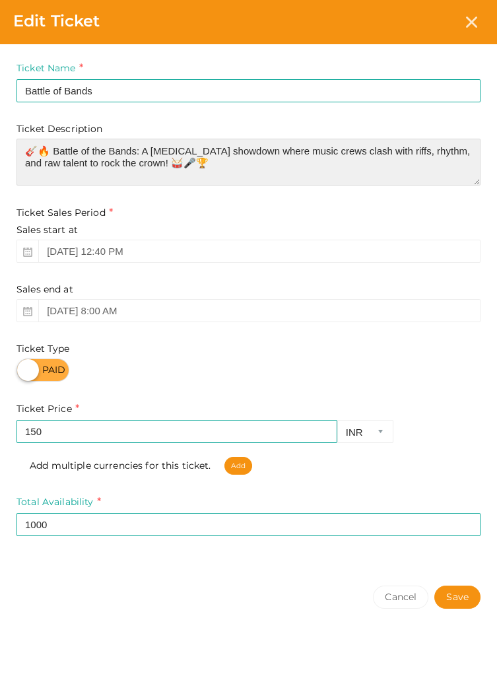
click at [210, 163] on textarea "🎸🔥 Battle of the Bands: A high-voltage showdown where music crews clash with ri…" at bounding box center [249, 162] width 464 height 47
paste textarea "Price : 150 Rs. per participant."
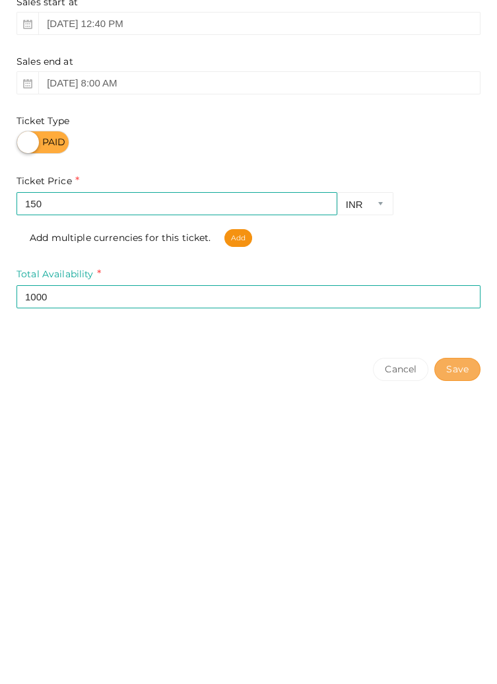
type textarea "🎸🔥 Battle of the Bands: A high-voltage showdown where music crews clash with ri…"
click at [459, 604] on button "Save" at bounding box center [457, 597] width 46 height 23
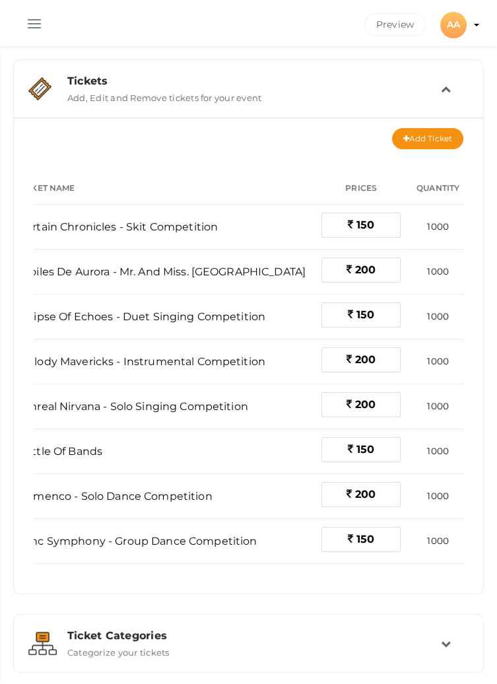
scroll to position [0, 152]
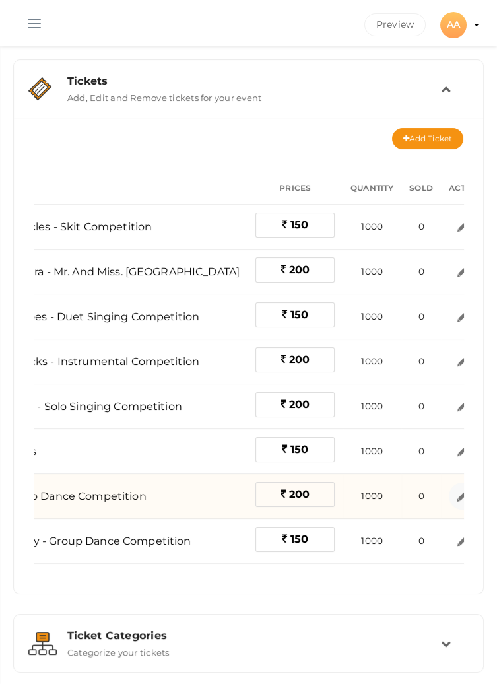
click at [455, 496] on img at bounding box center [462, 495] width 15 height 15
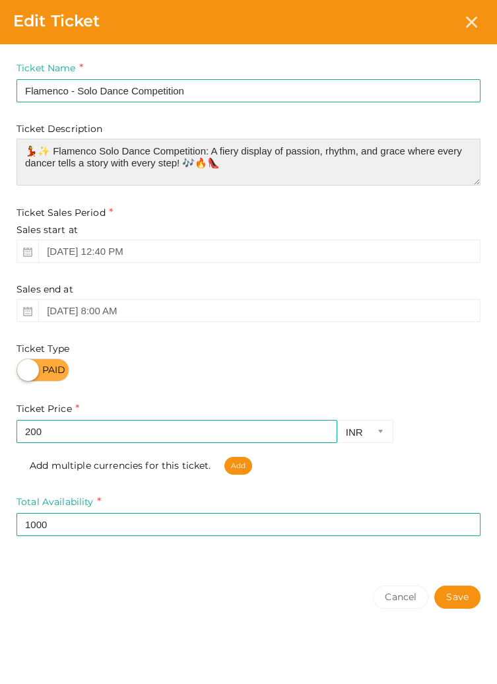
click at [234, 168] on textarea "💃✨ Flamenco Solo Dance Competition: A fiery display of passion, rhythm, and gra…" at bounding box center [249, 162] width 464 height 47
paste textarea "Price : 150 Rs. per participant."
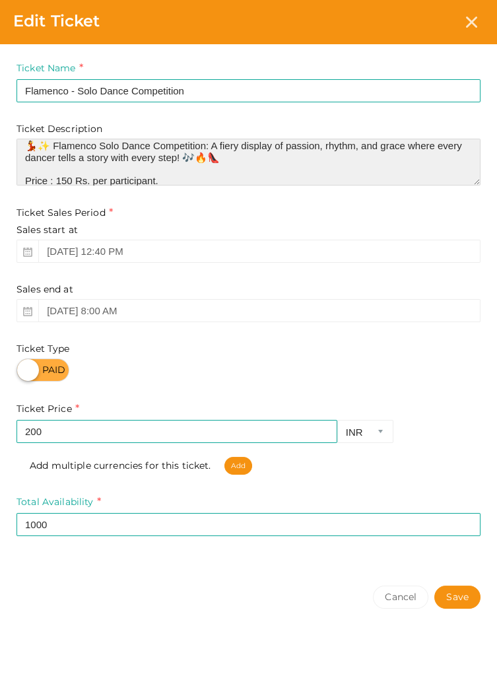
click at [69, 178] on textarea "💃✨ Flamenco Solo Dance Competition: A fiery display of passion, rhythm, and gra…" at bounding box center [249, 162] width 464 height 47
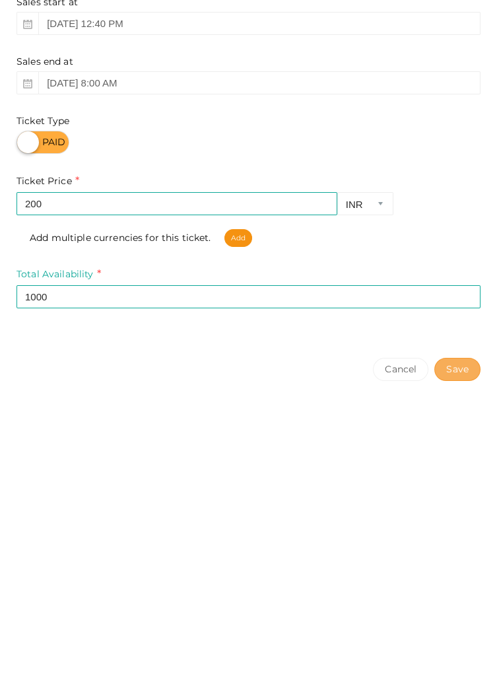
type textarea "💃✨ Flamenco Solo Dance Competition: A fiery display of passion, rhythm, and gra…"
click at [455, 600] on button "Save" at bounding box center [457, 597] width 46 height 23
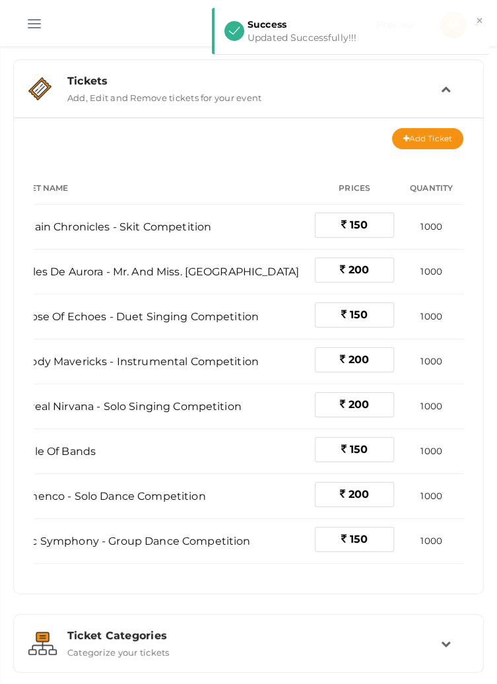
scroll to position [0, 152]
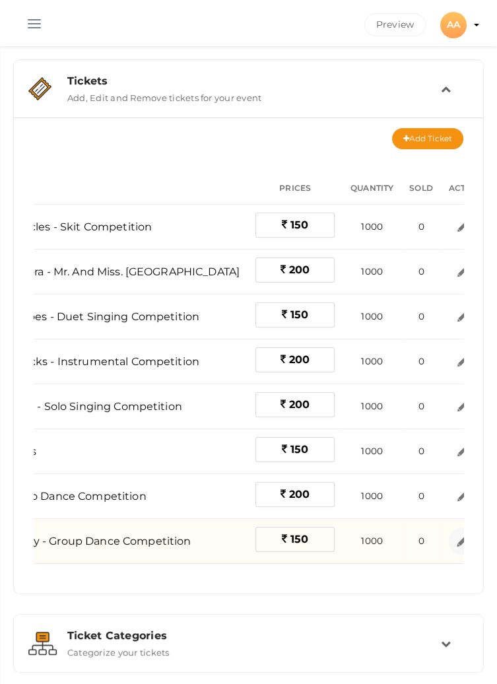
click at [455, 537] on img at bounding box center [462, 540] width 15 height 15
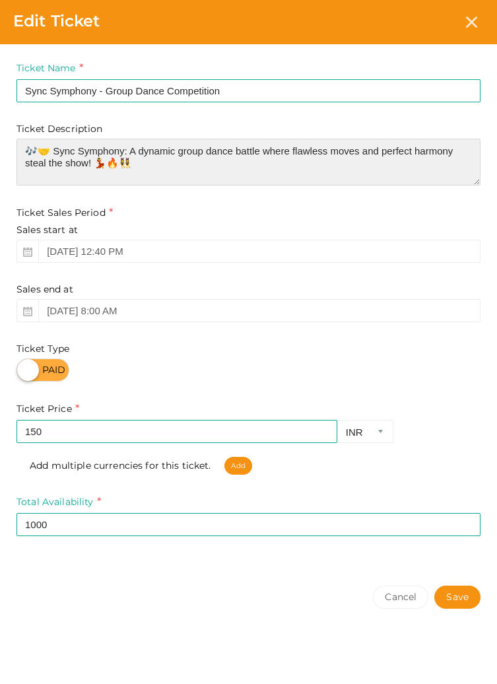
click at [152, 167] on textarea "🎶🤝 Sync Symphony: A dynamic group dance battle where flawless moves and perfect…" at bounding box center [249, 162] width 464 height 47
paste textarea "Price : 150 Rs. per participant."
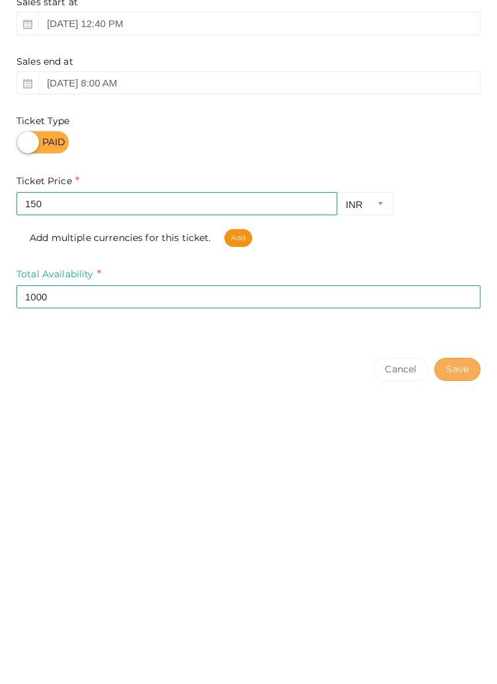
type textarea "🎶🤝 Sync Symphony: A dynamic group dance battle where flawless moves and perfect…"
click at [455, 601] on button "Save" at bounding box center [457, 597] width 46 height 23
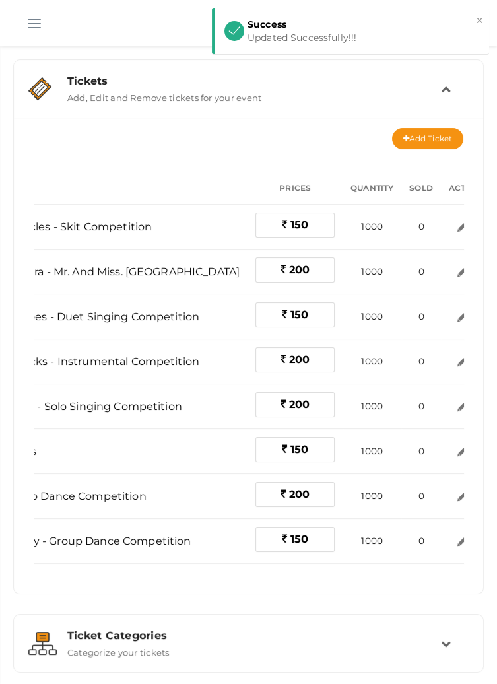
click at [33, 24] on span "button" at bounding box center [34, 23] width 13 height 1
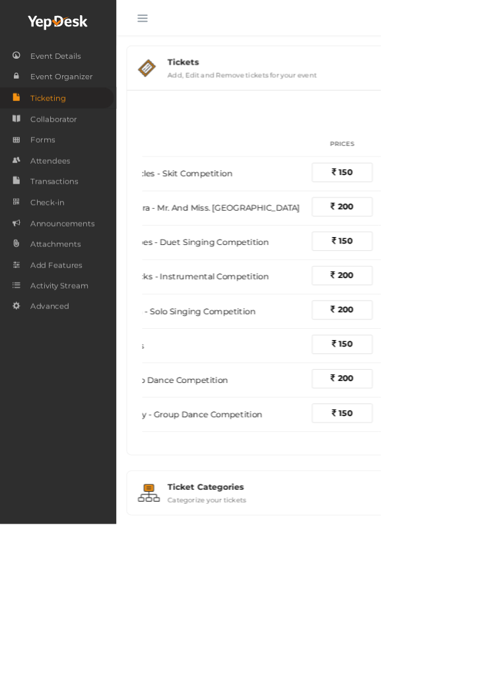
click at [175, 28] on button "button" at bounding box center [186, 21] width 34 height 34
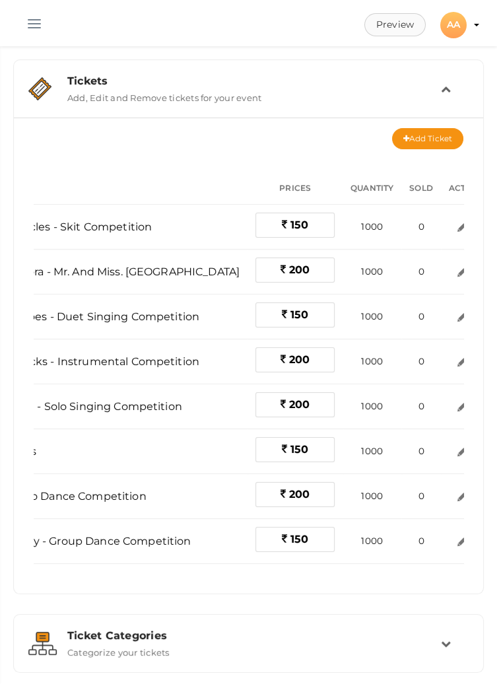
click at [383, 24] on button "Preview" at bounding box center [394, 24] width 61 height 23
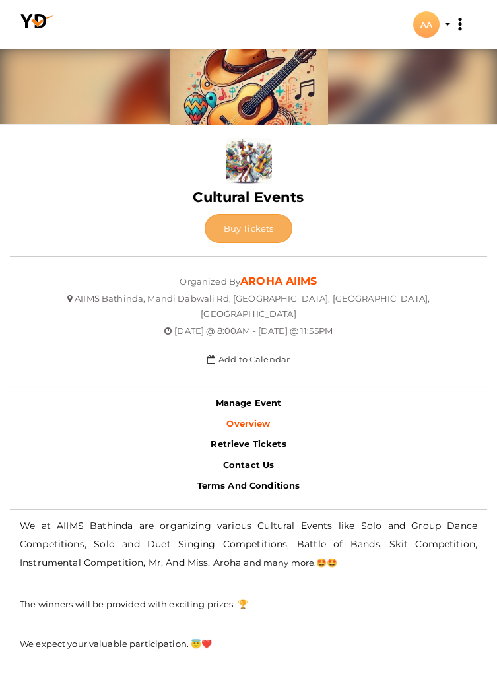
click at [257, 224] on span "Buy Tickets" at bounding box center [249, 228] width 50 height 11
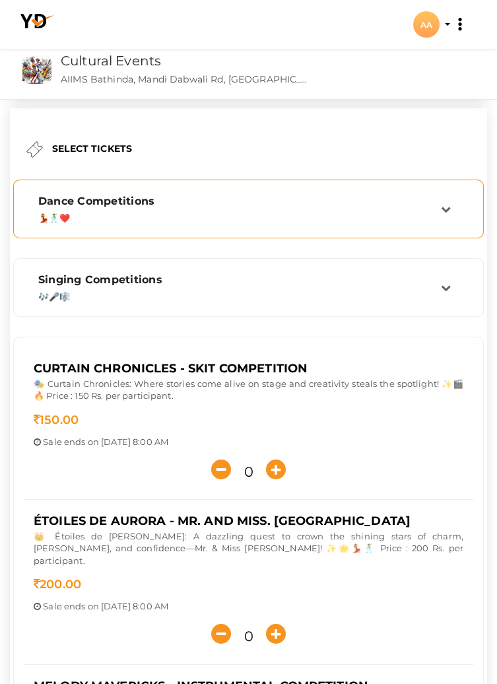
click at [444, 205] on icon at bounding box center [446, 209] width 10 height 10
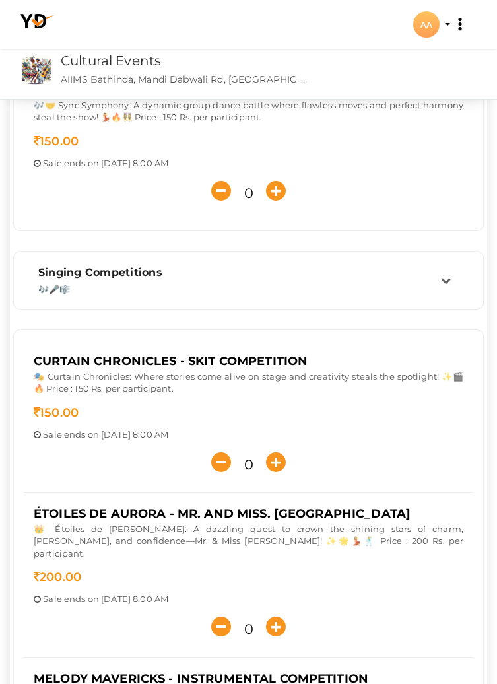
scroll to position [345, 0]
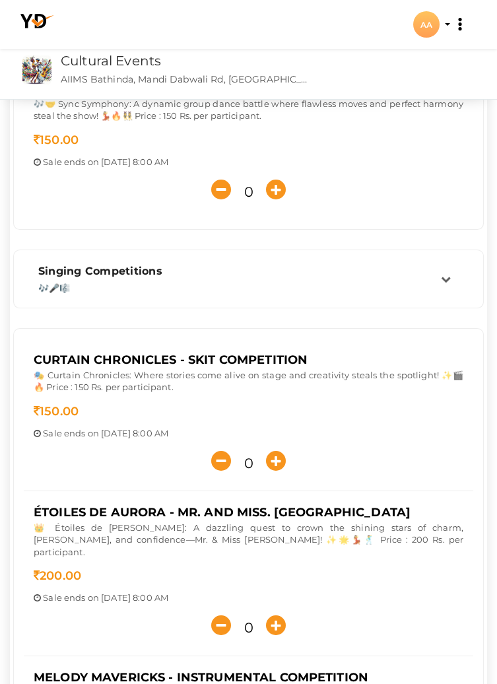
click at [351, 69] on div "Cultural Events Cultural Events AIIMS Bathinda, Mandi Dabwali Rd, Bathinda, Pun…" at bounding box center [265, 71] width 423 height 56
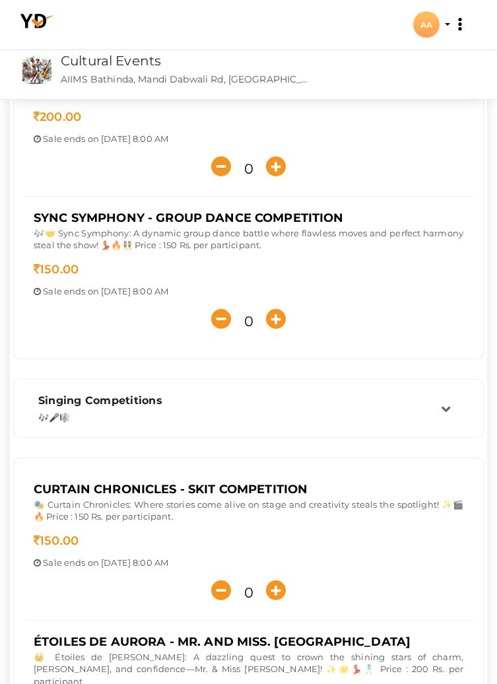
scroll to position [0, 0]
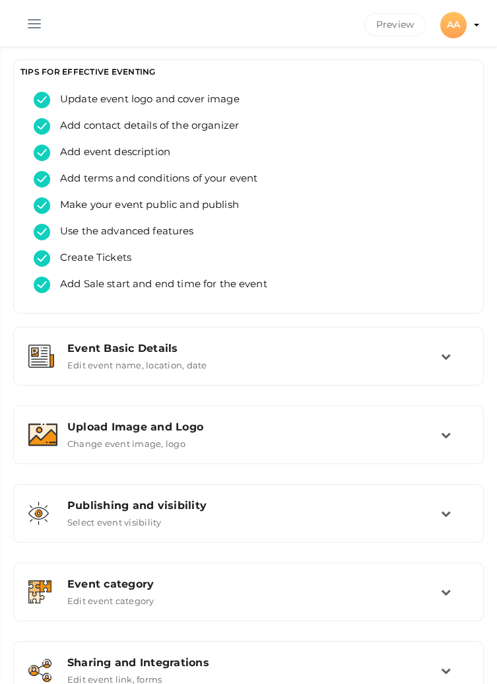
click at [30, 24] on button "button" at bounding box center [34, 21] width 34 height 34
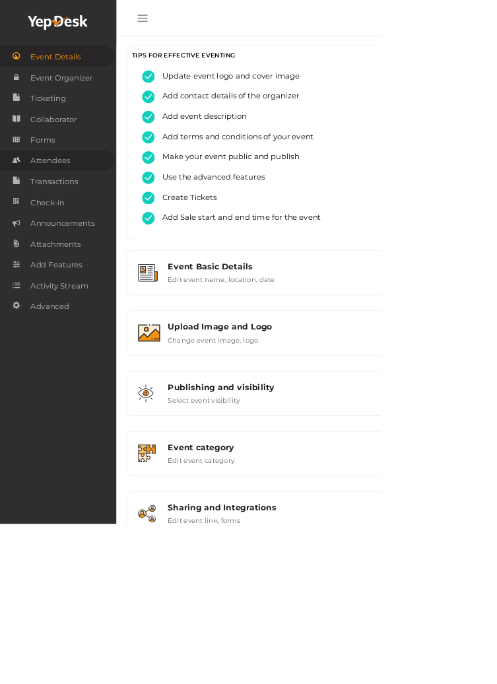
click at [94, 207] on link "Attendees" at bounding box center [74, 209] width 149 height 27
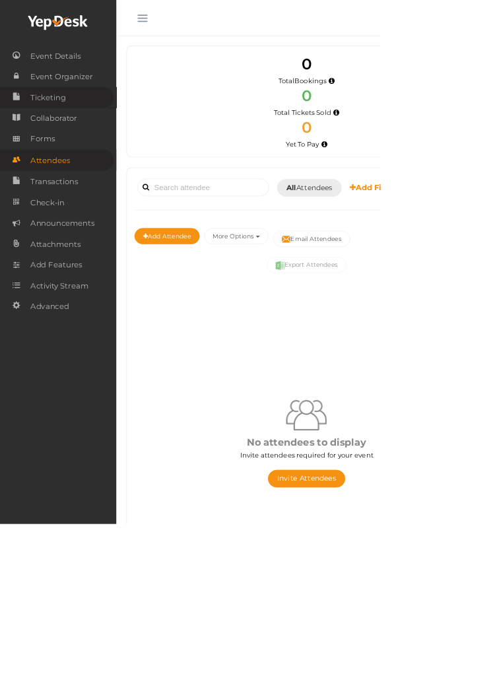
click at [87, 126] on link "Ticketing" at bounding box center [74, 127] width 149 height 27
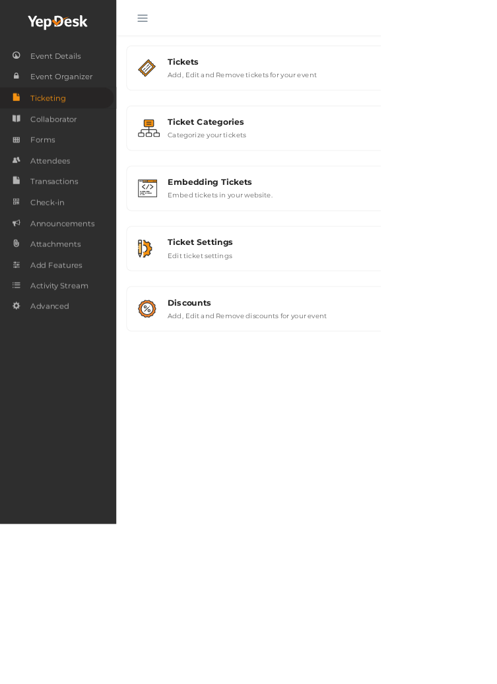
click at [187, 18] on button "button" at bounding box center [186, 21] width 34 height 34
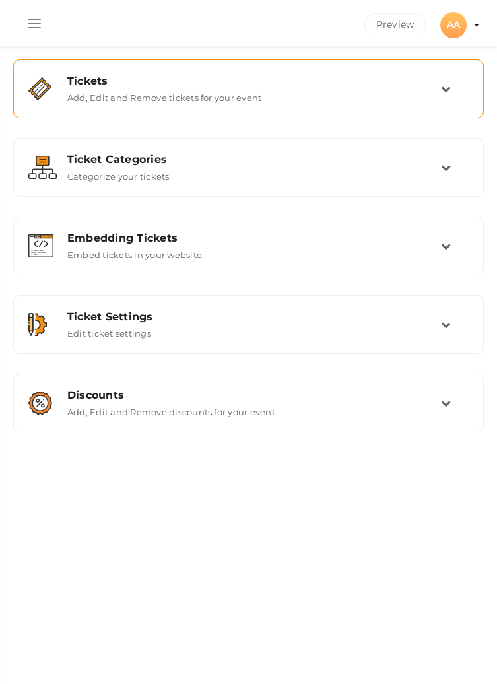
click at [437, 82] on div "Tickets" at bounding box center [254, 81] width 374 height 13
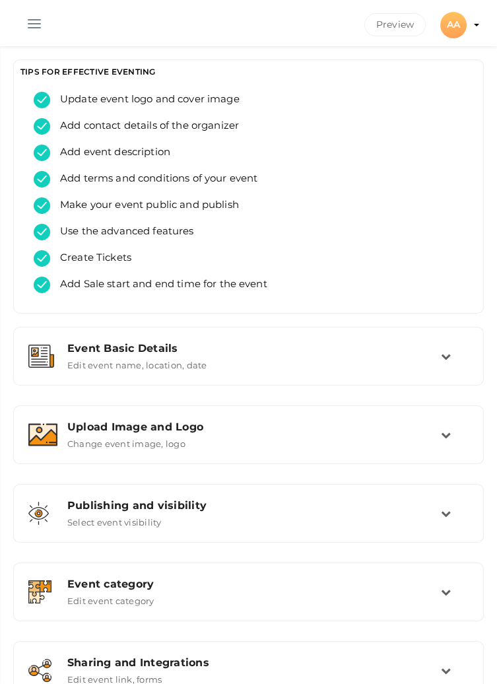
click at [38, 17] on button "button" at bounding box center [34, 21] width 34 height 34
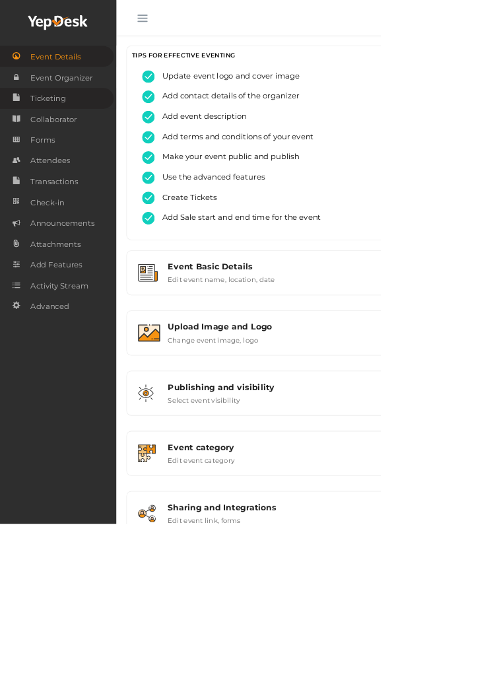
click at [84, 126] on span "Ticketing" at bounding box center [63, 129] width 46 height 26
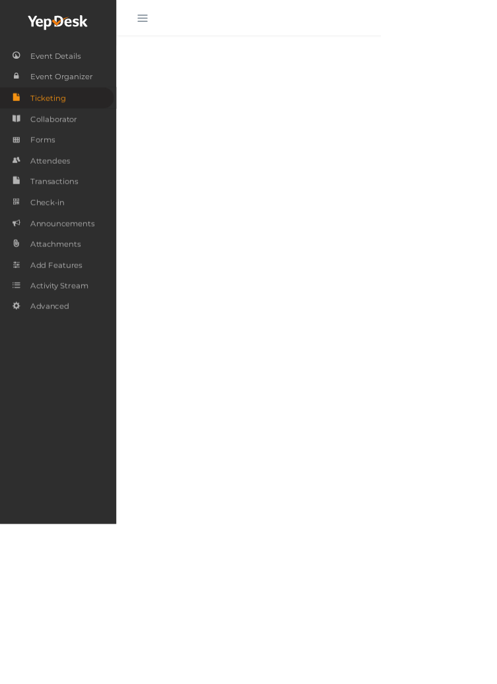
click at [182, 25] on button "button" at bounding box center [186, 21] width 34 height 34
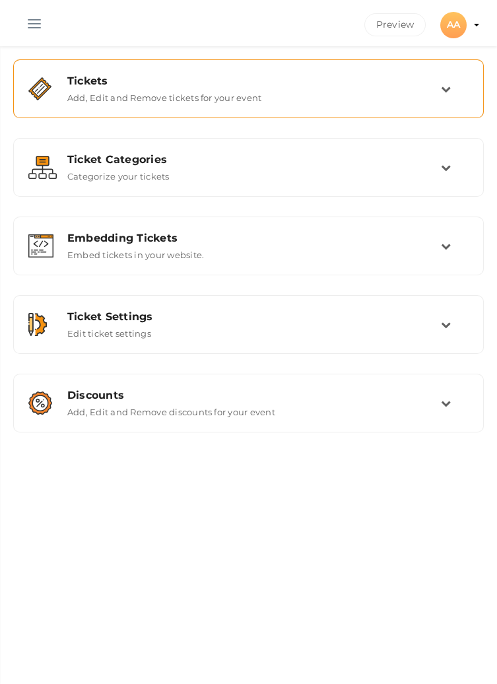
click at [156, 97] on label "Add, Edit and Remove tickets for your event" at bounding box center [164, 95] width 194 height 16
